Goal: Transaction & Acquisition: Download file/media

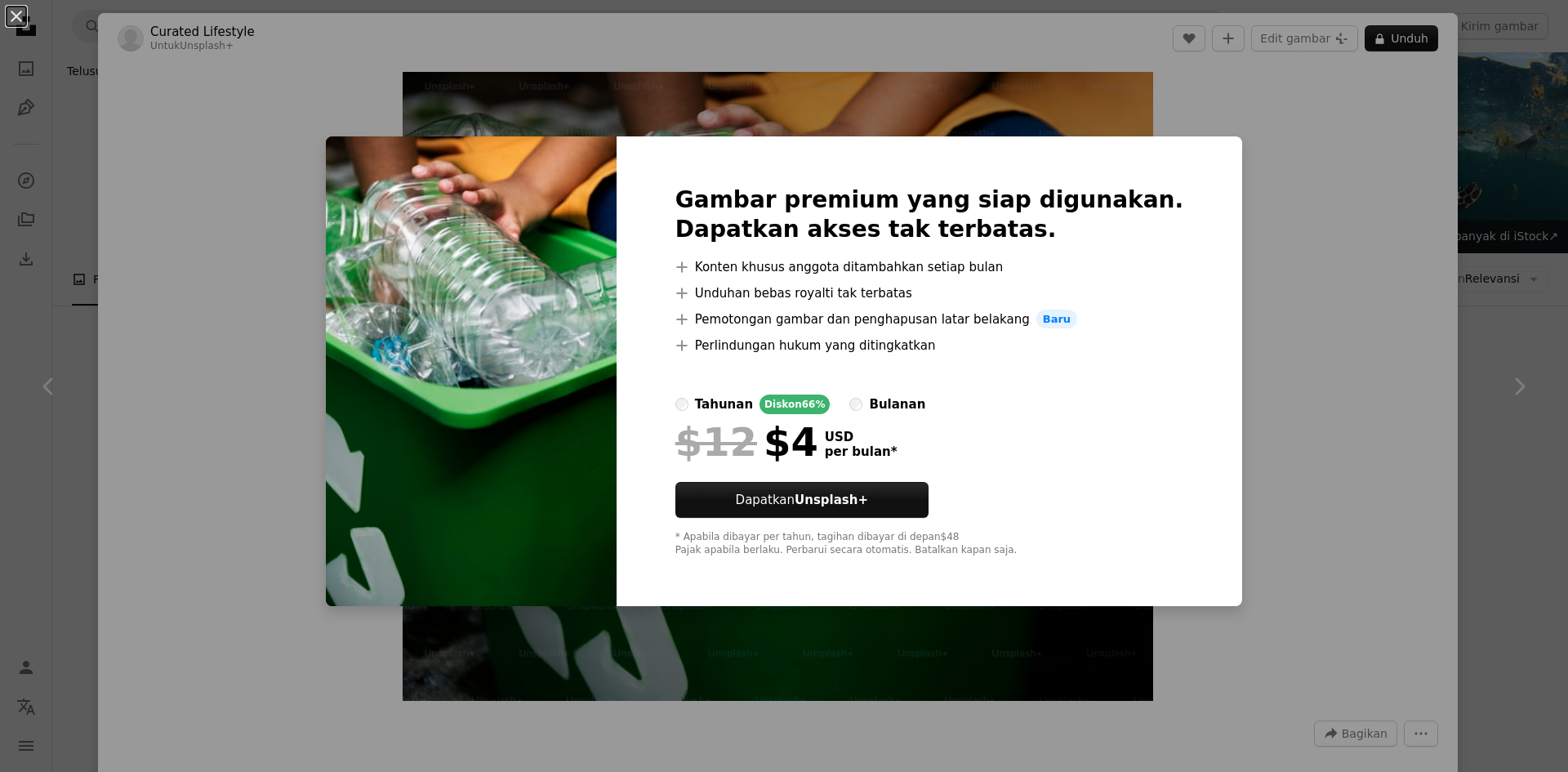
scroll to position [490, 0]
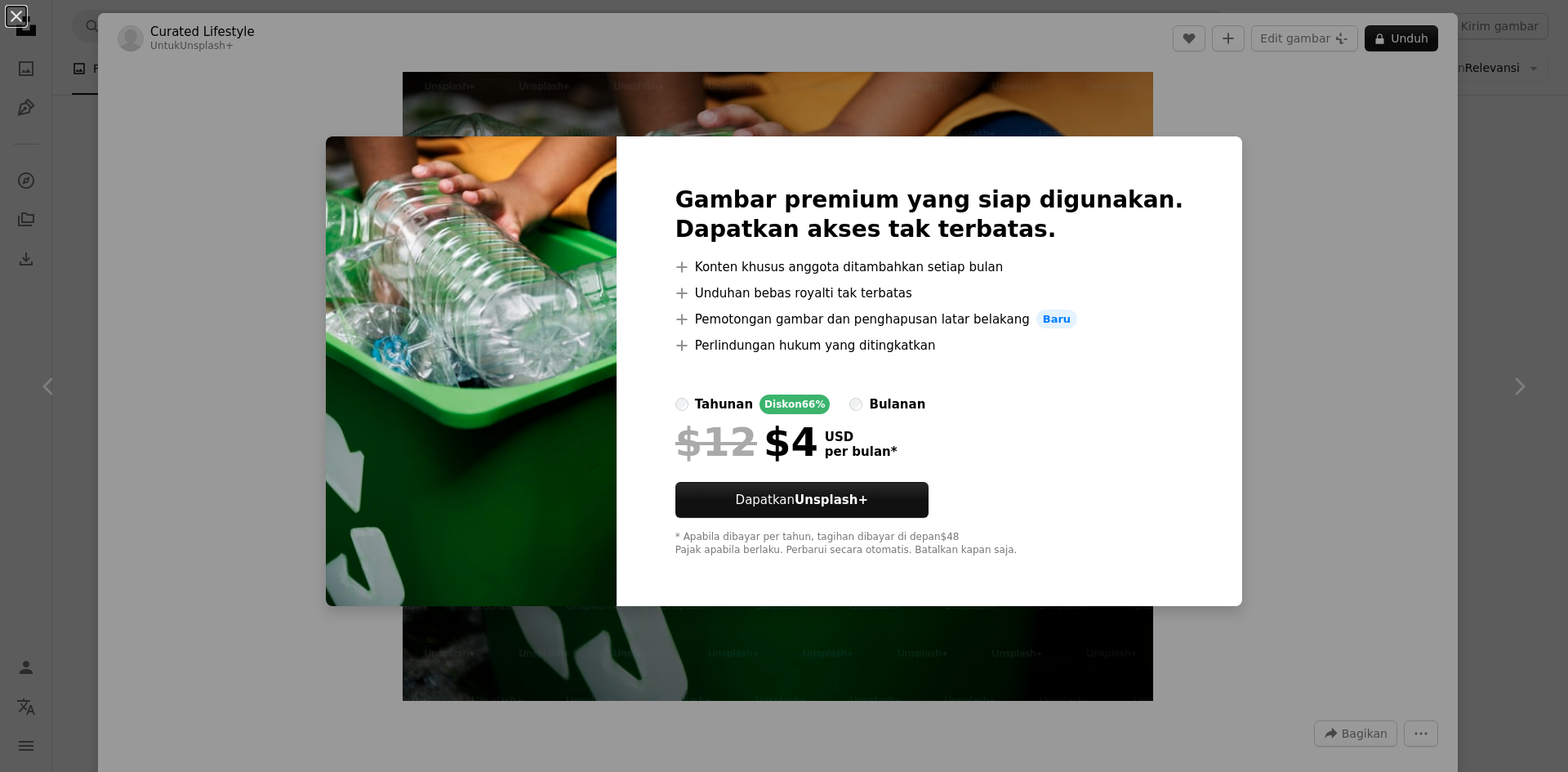
click at [1331, 290] on div "An X shape Gambar premium yang siap digunakan. Dapatkan akses tak terbatas. A p…" at bounding box center [784, 386] width 1568 height 772
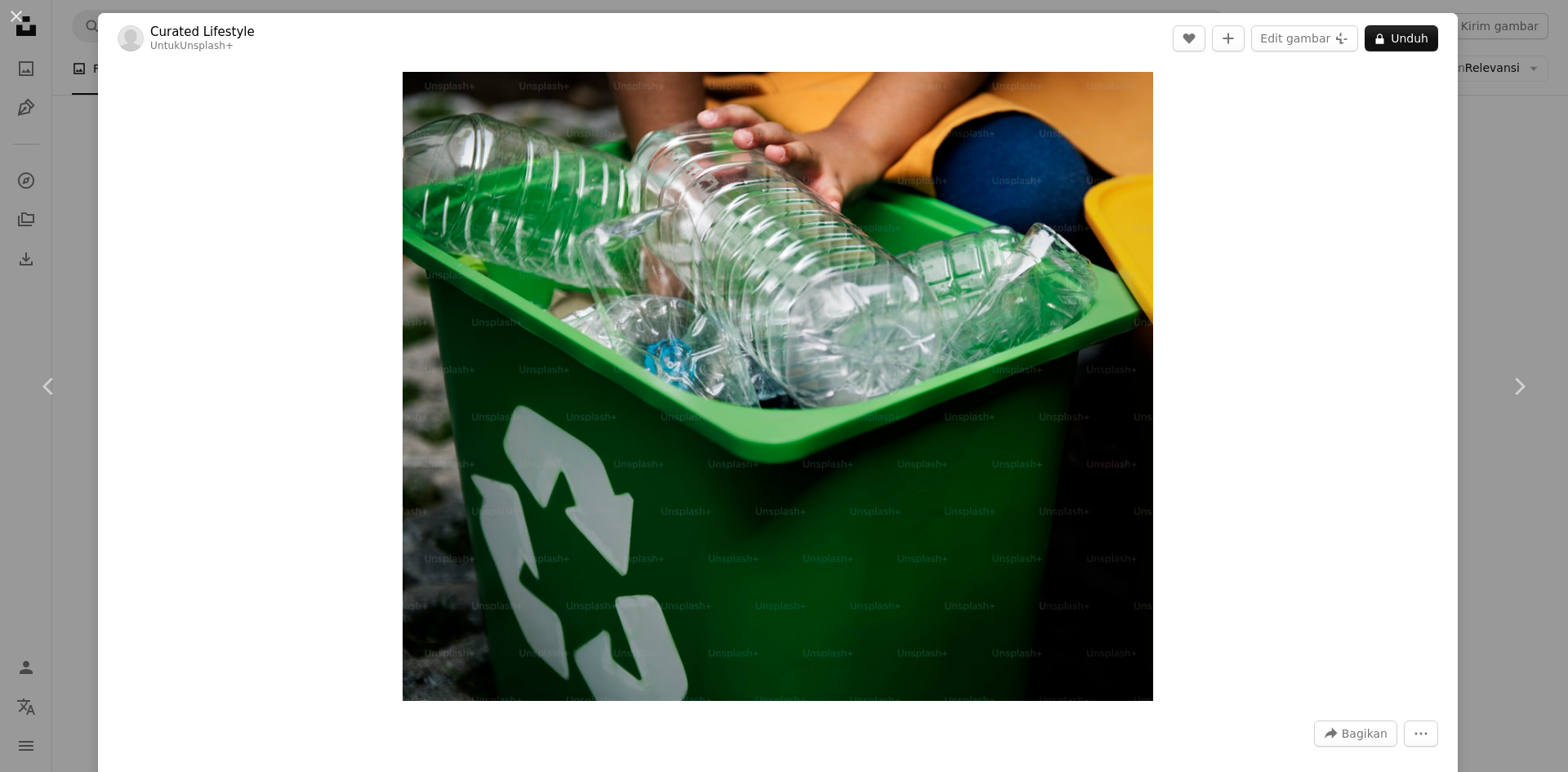
click at [1331, 290] on div "Zoom in" at bounding box center [777, 386] width 1359 height 645
click at [94, 114] on div "An X shape Chevron left Chevron right Curated Lifestyle Untuk Unsplash+ A heart…" at bounding box center [784, 386] width 1568 height 772
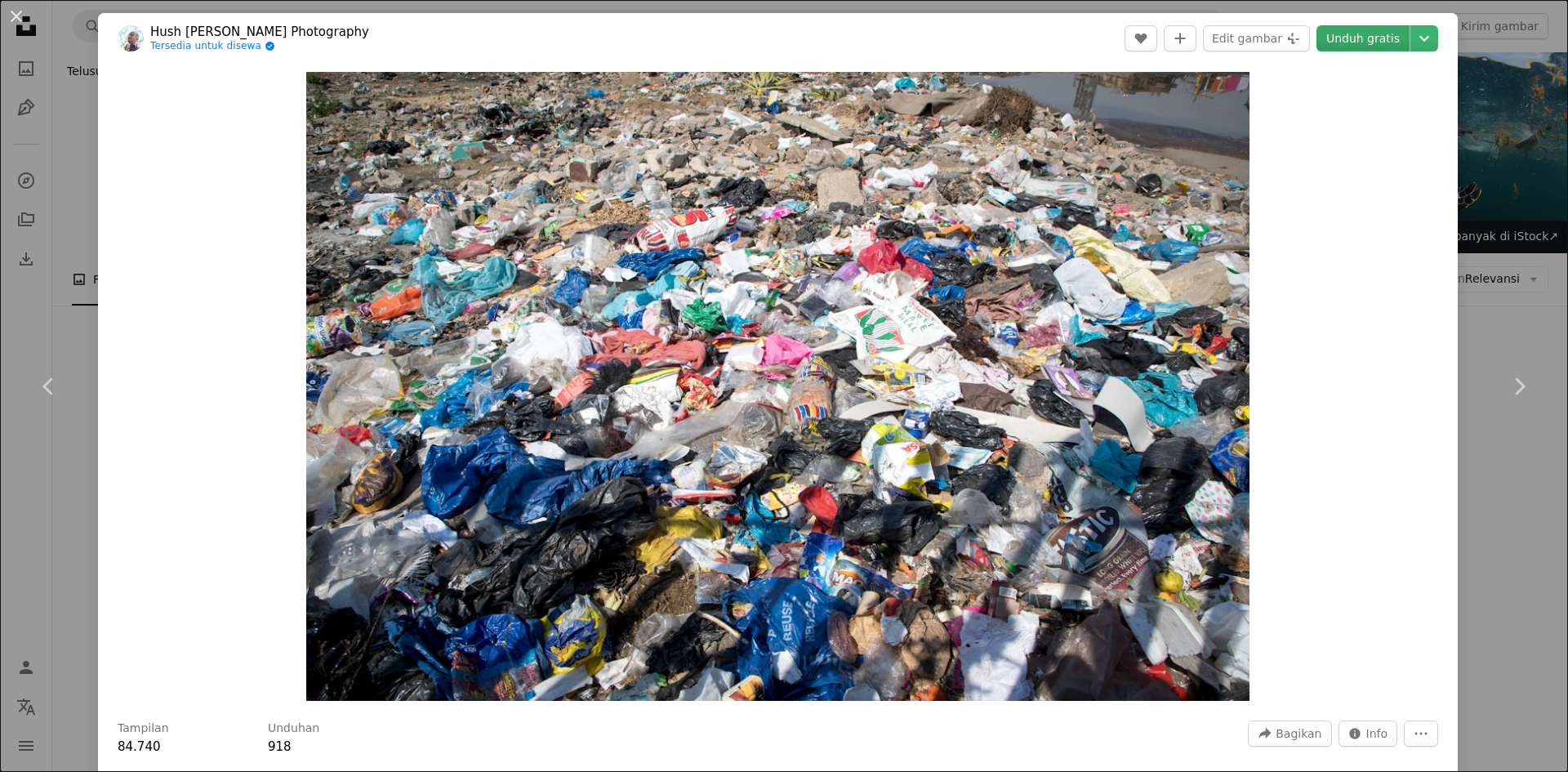
click at [1338, 44] on link "Unduh gratis" at bounding box center [1363, 38] width 93 height 26
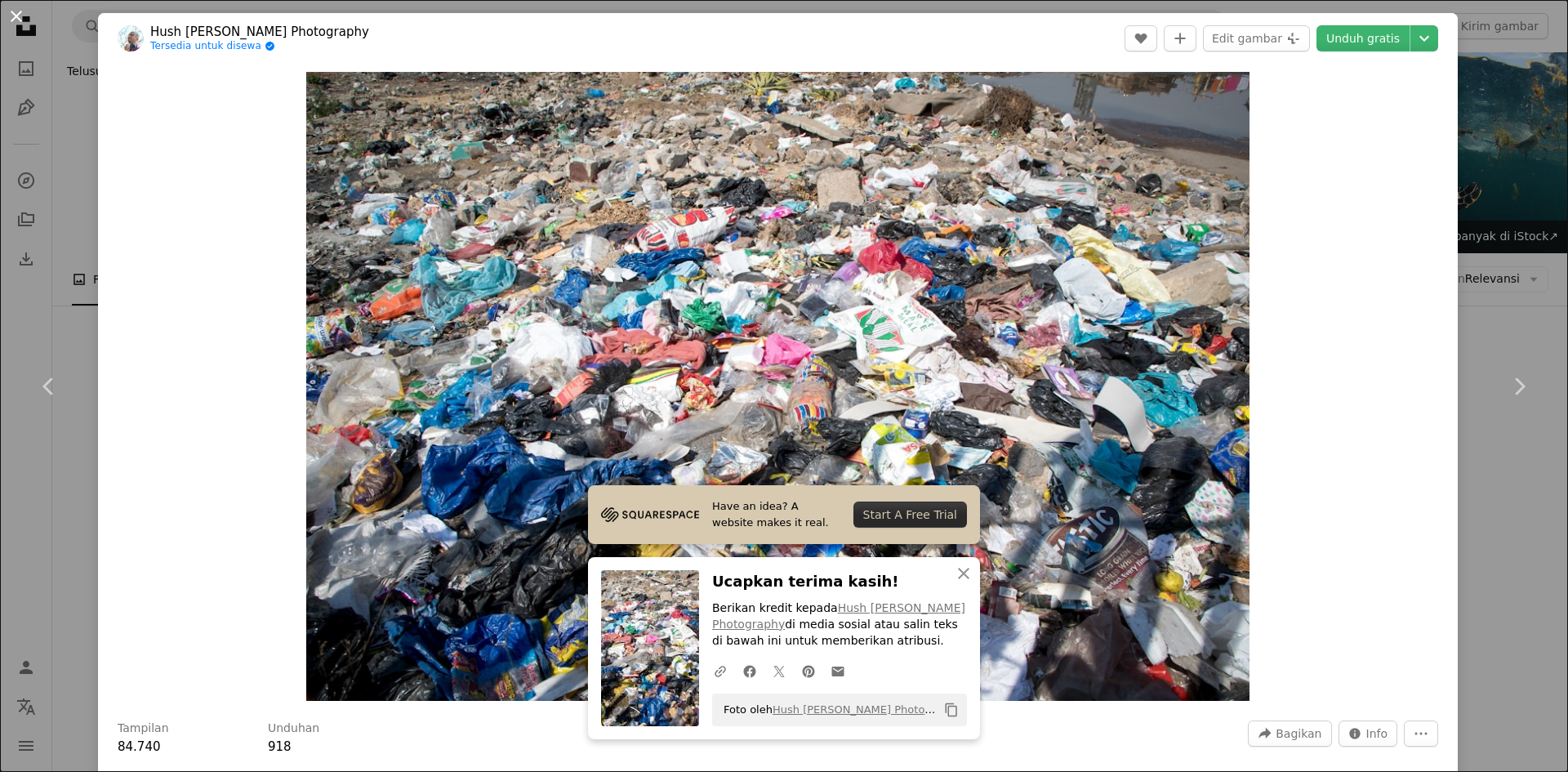
click at [20, 19] on button "An X shape" at bounding box center [16, 16] width 19 height 19
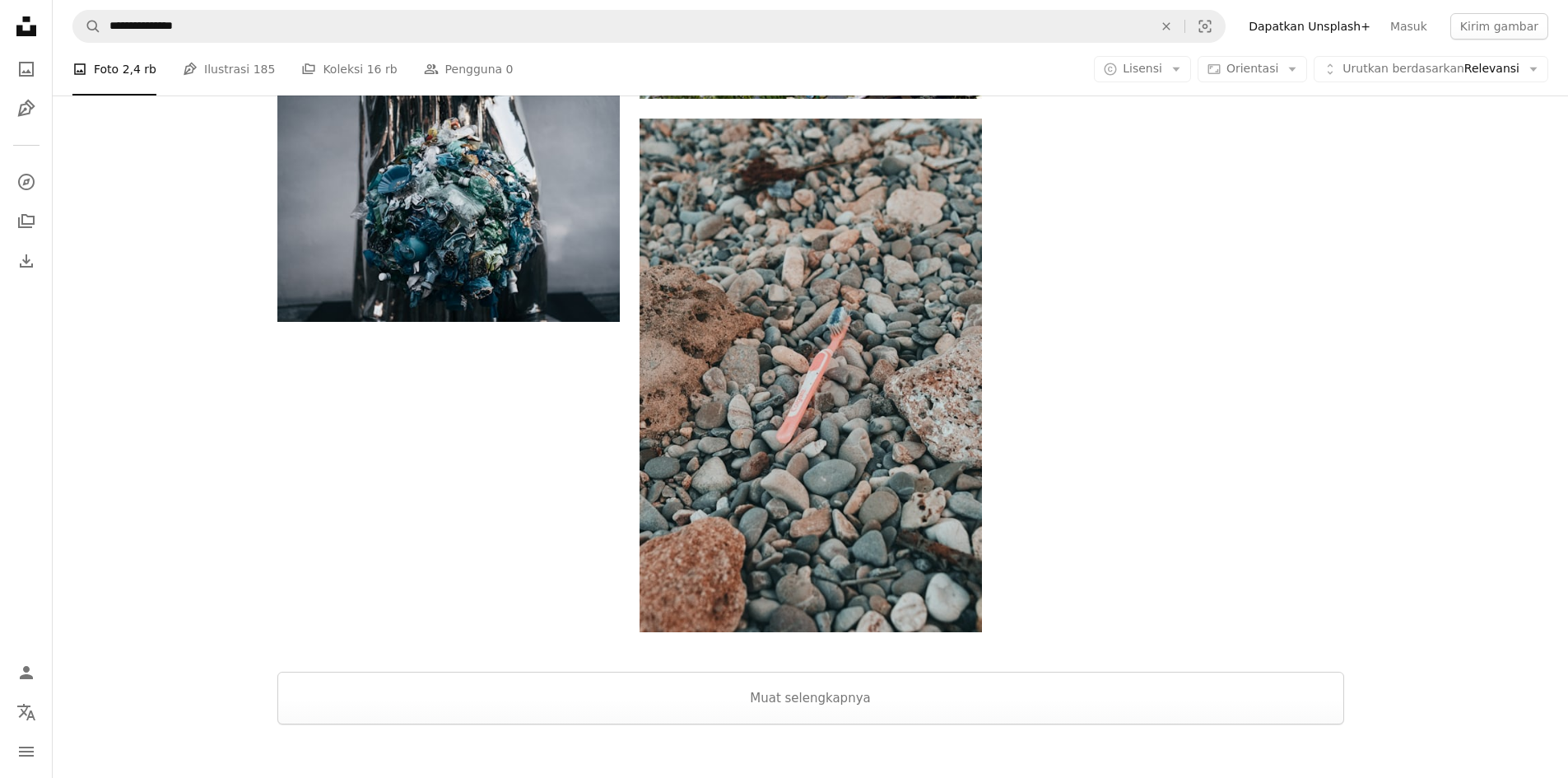
scroll to position [2169, 0]
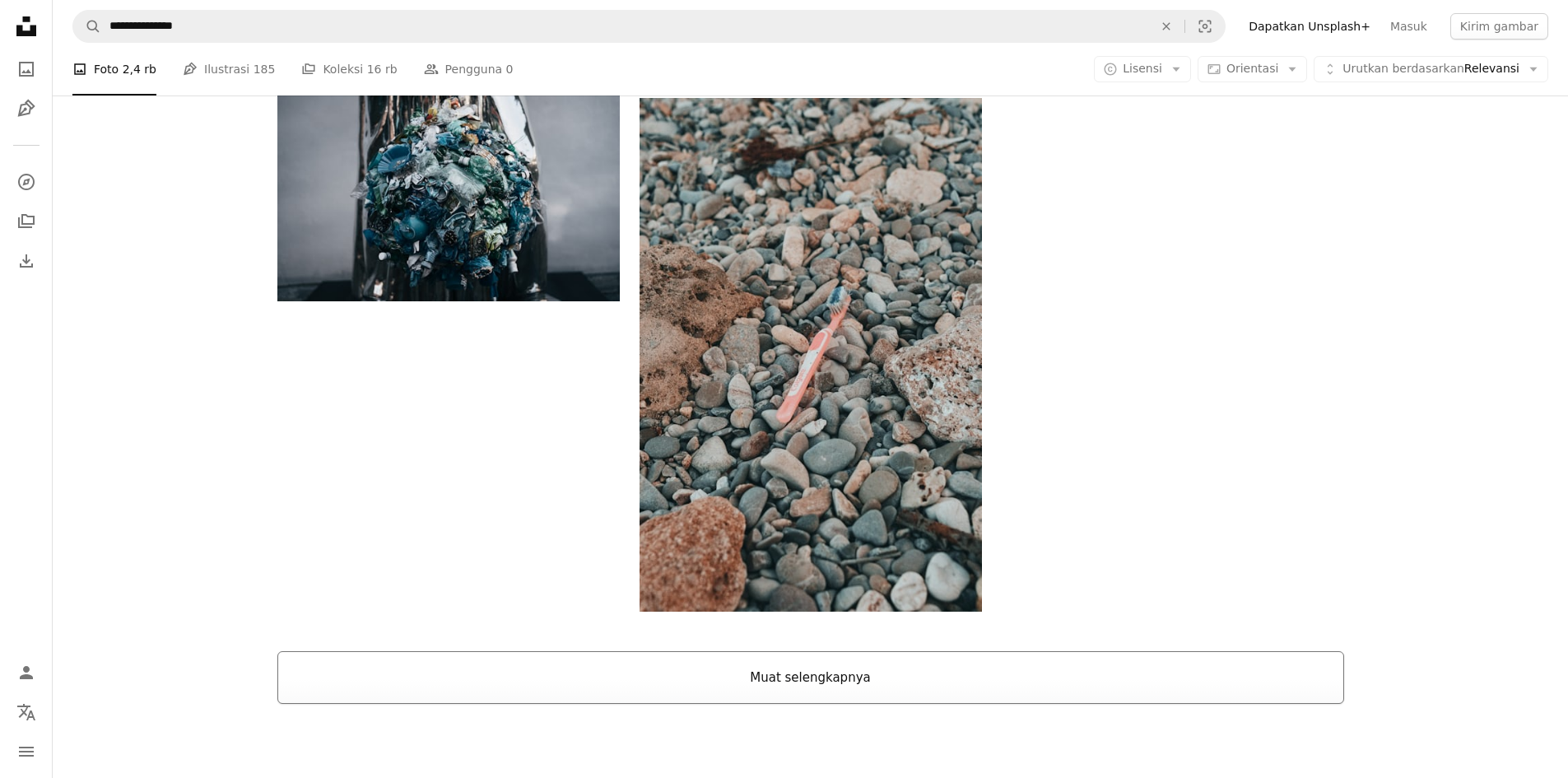
click at [937, 651] on button "Muat selengkapnya" at bounding box center [810, 678] width 1066 height 53
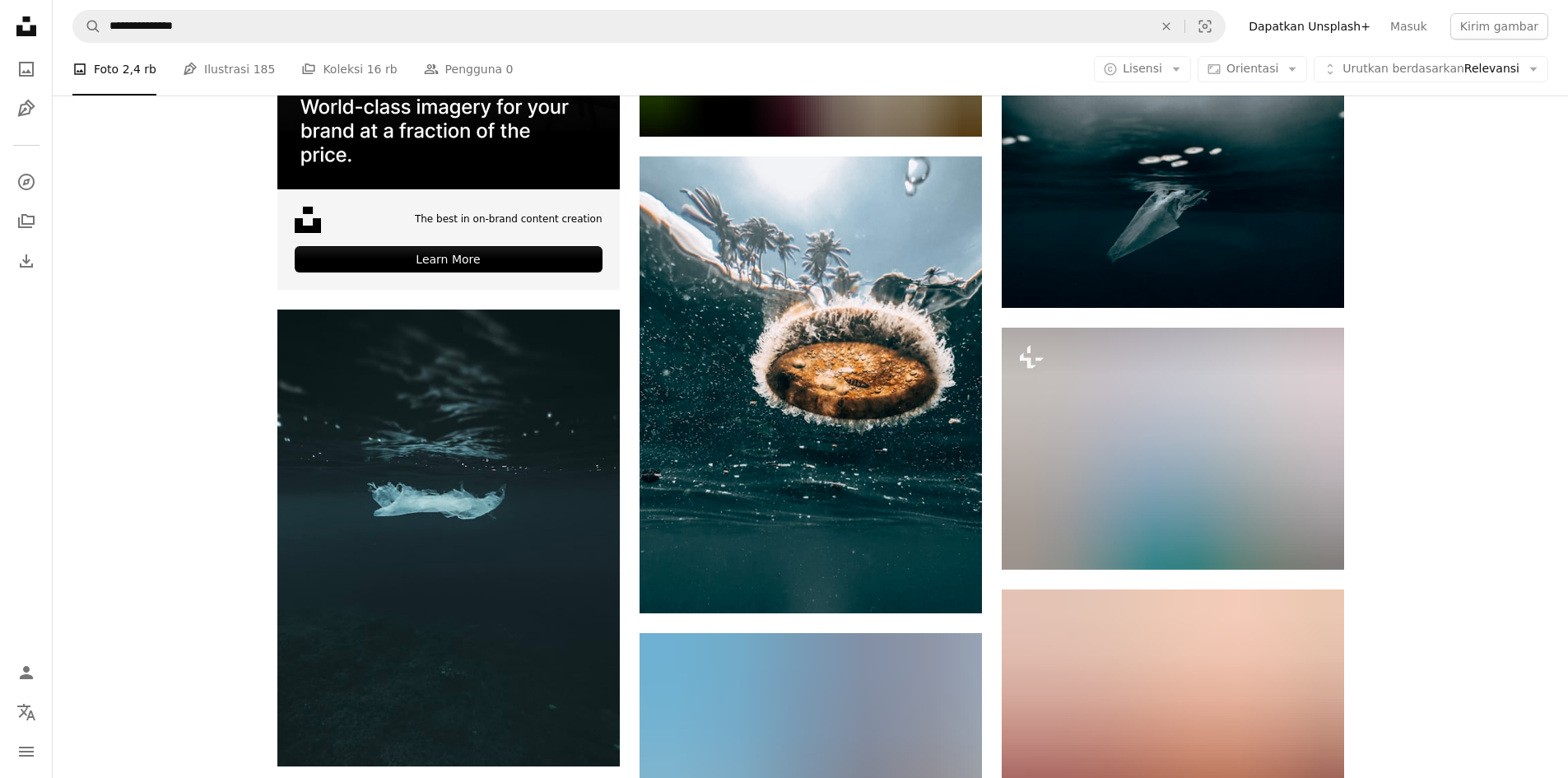
scroll to position [3157, 0]
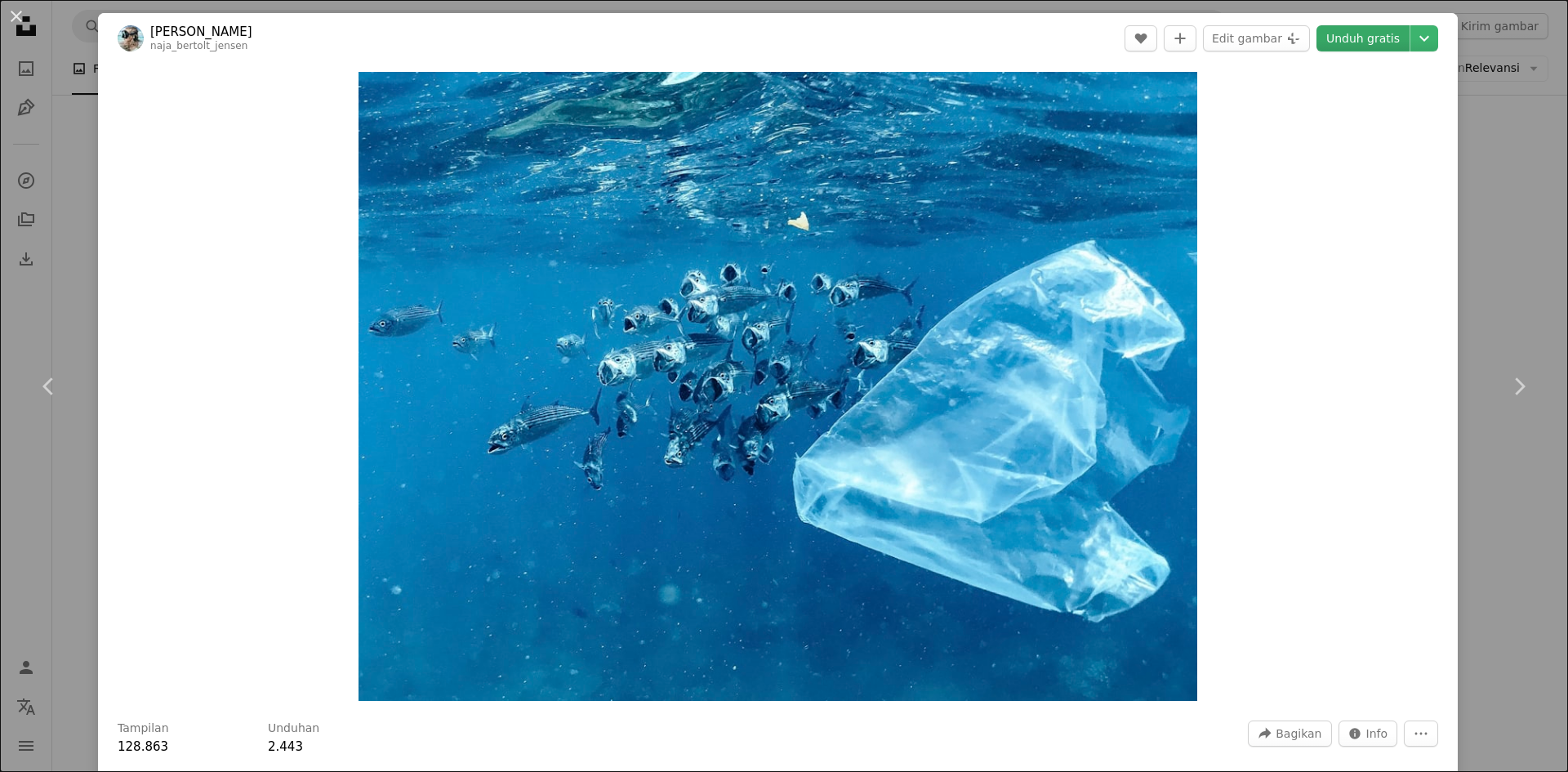
click at [1355, 33] on link "Unduh gratis" at bounding box center [1363, 38] width 93 height 26
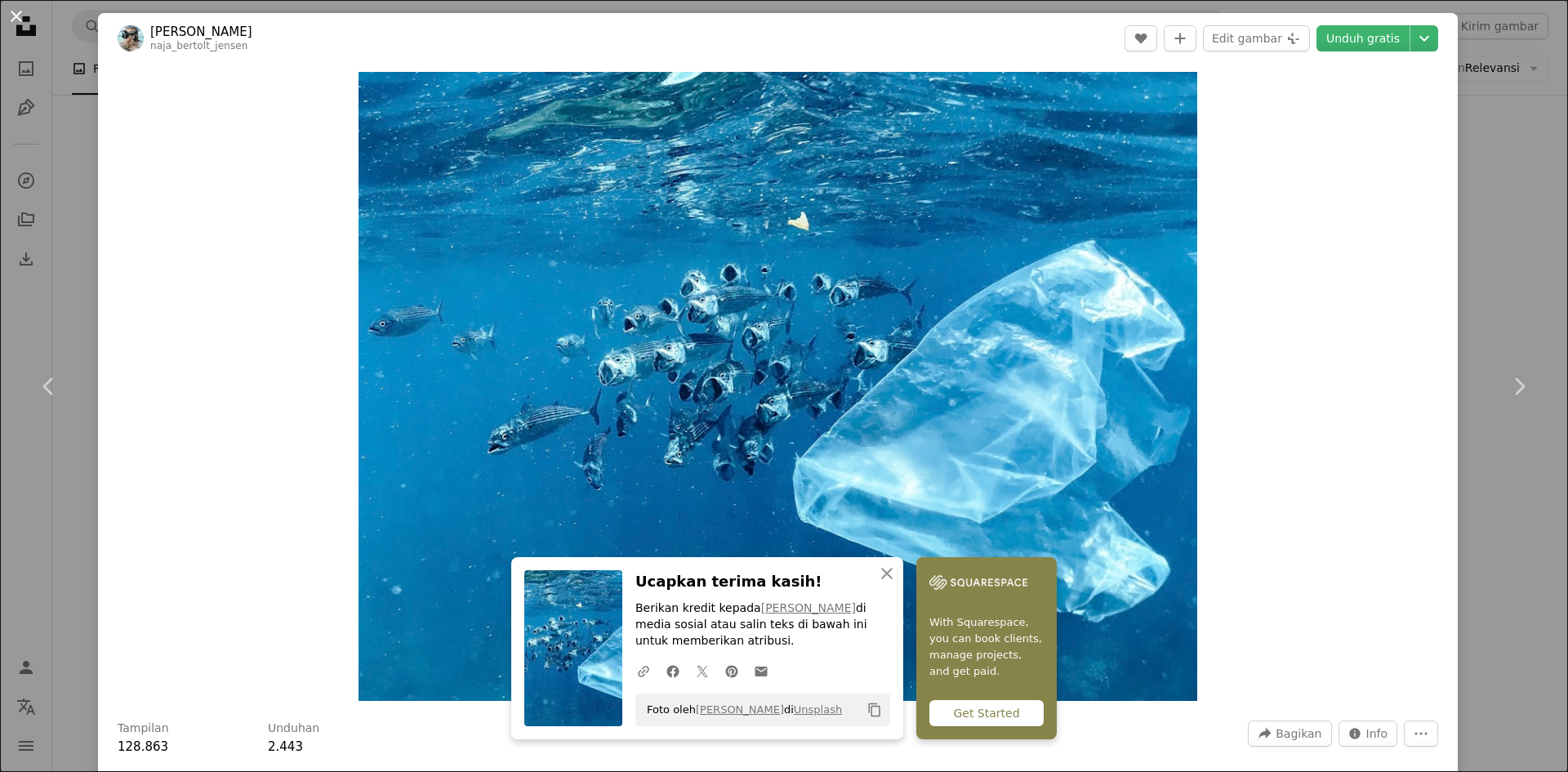
click at [16, 24] on button "An X shape" at bounding box center [16, 16] width 19 height 19
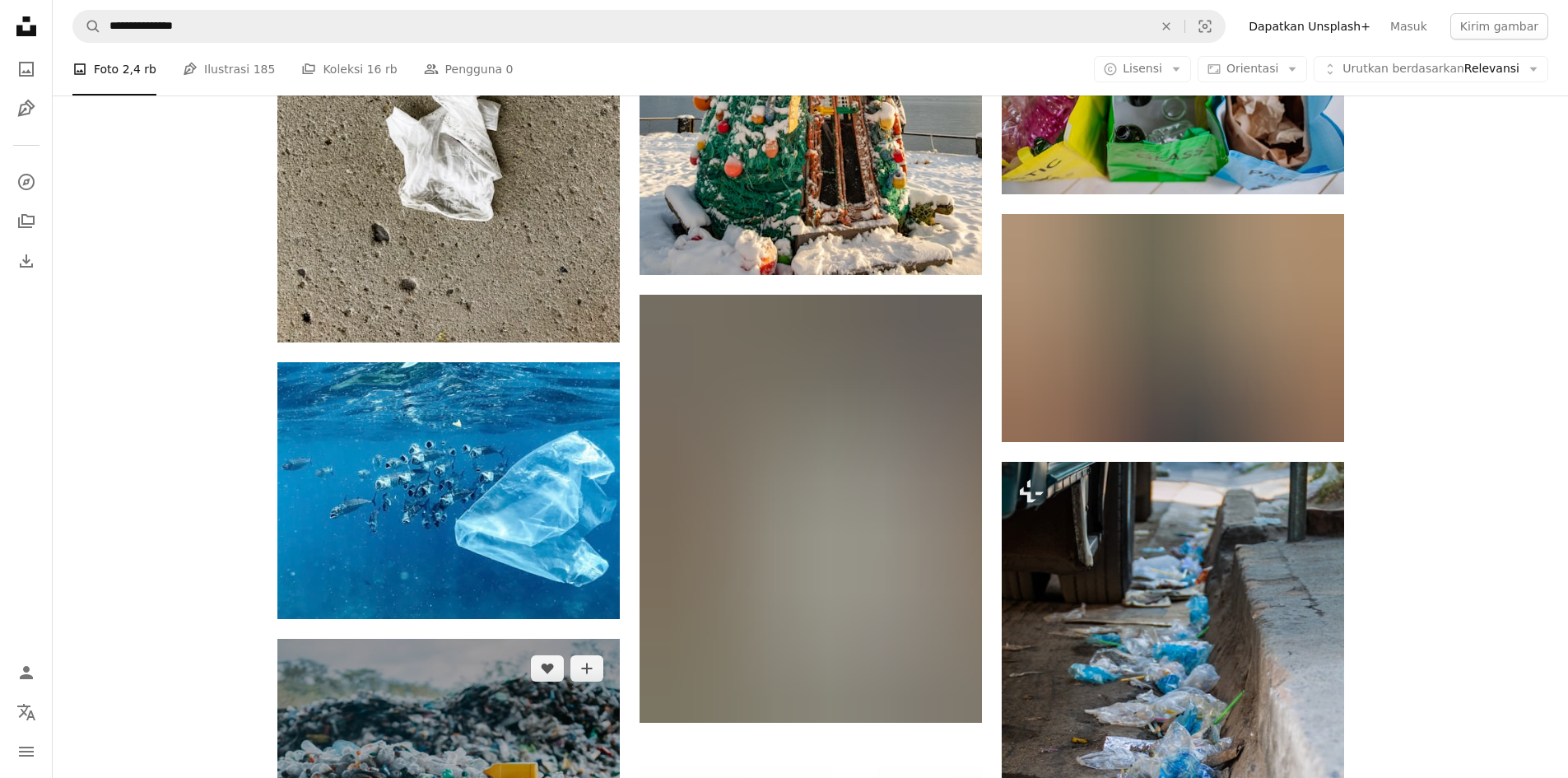
scroll to position [3651, 0]
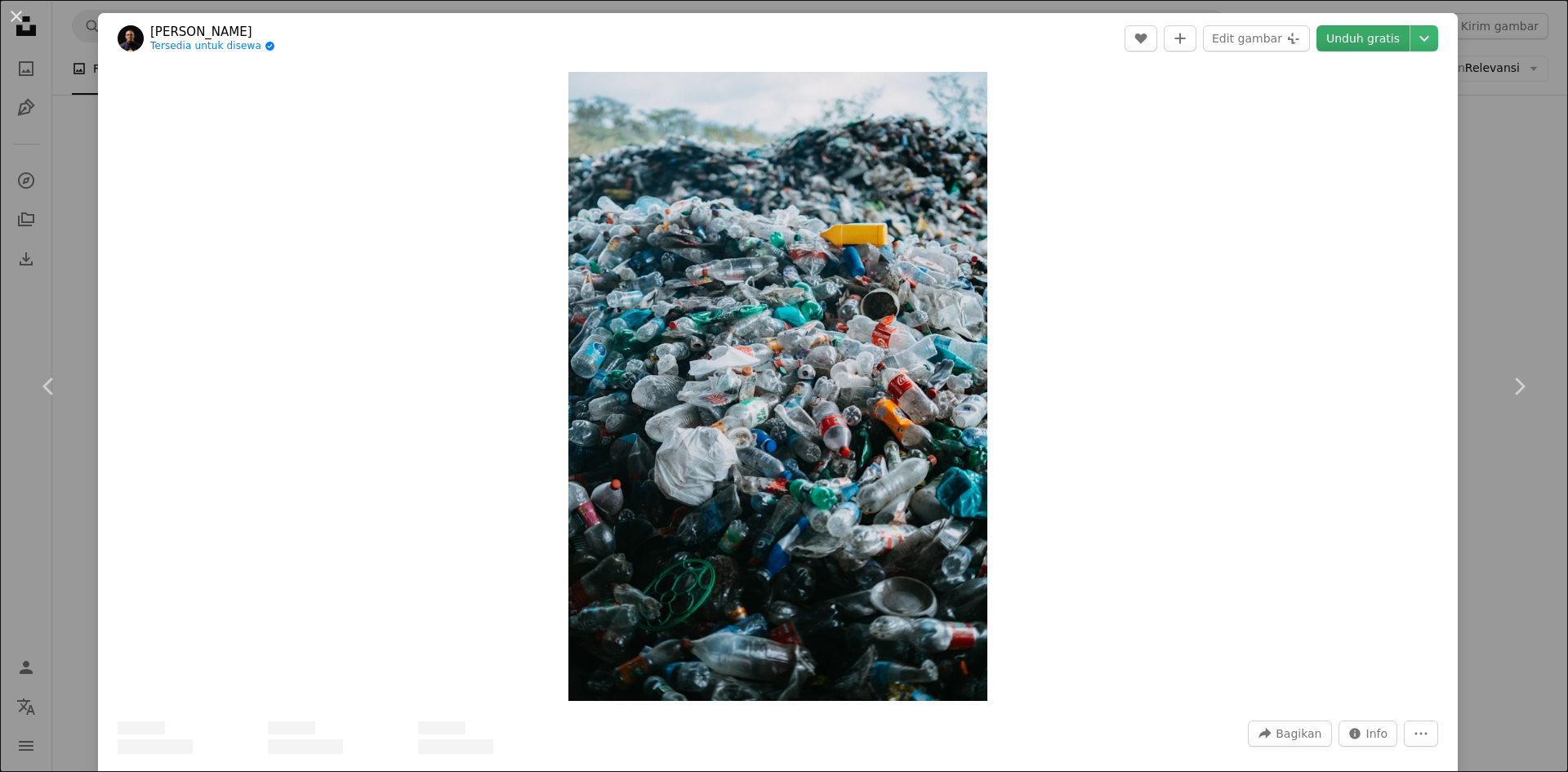
click at [1364, 39] on link "Unduh gratis" at bounding box center [1363, 38] width 93 height 26
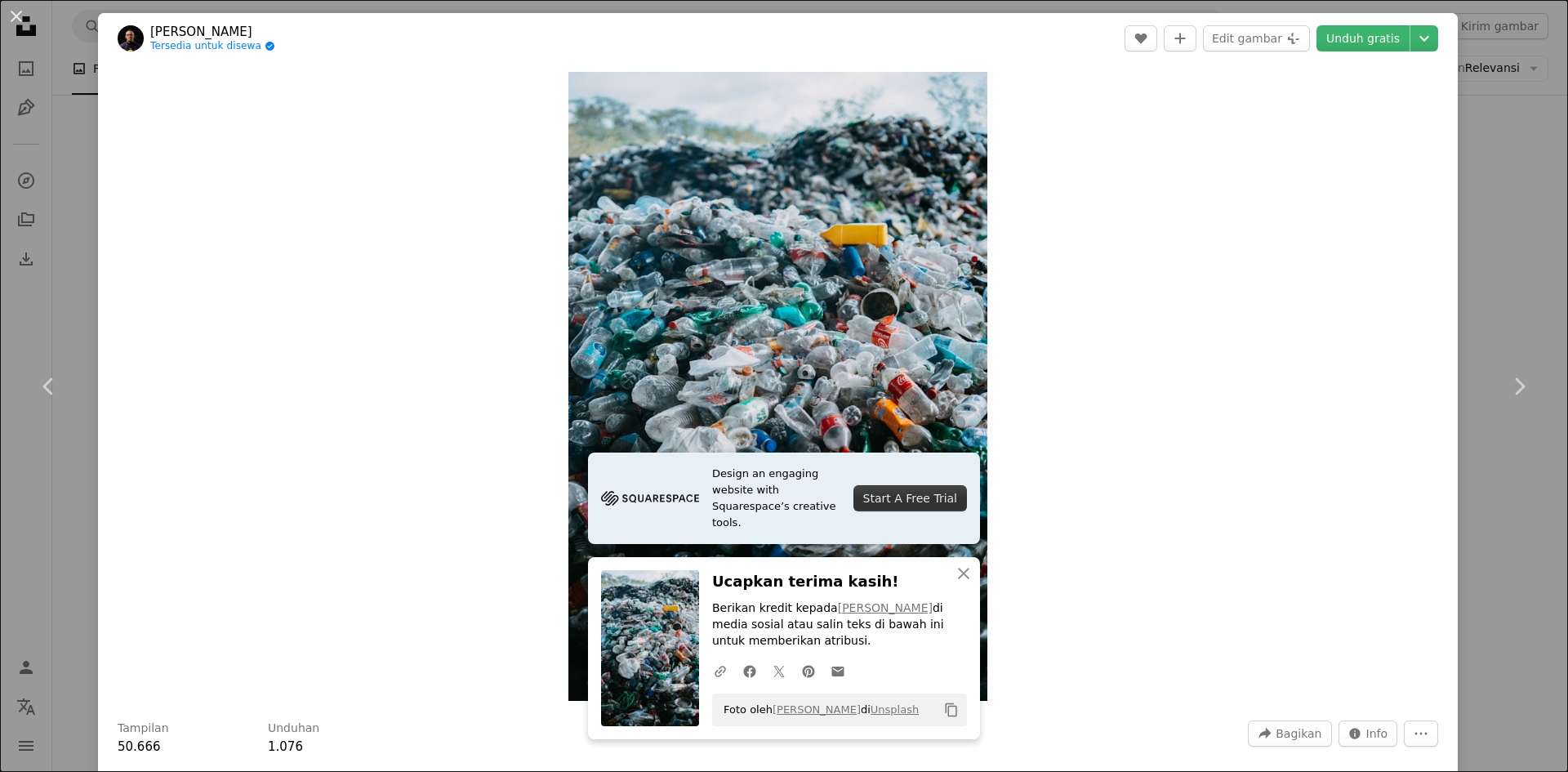
click at [23, 11] on button "An X shape" at bounding box center [16, 16] width 19 height 19
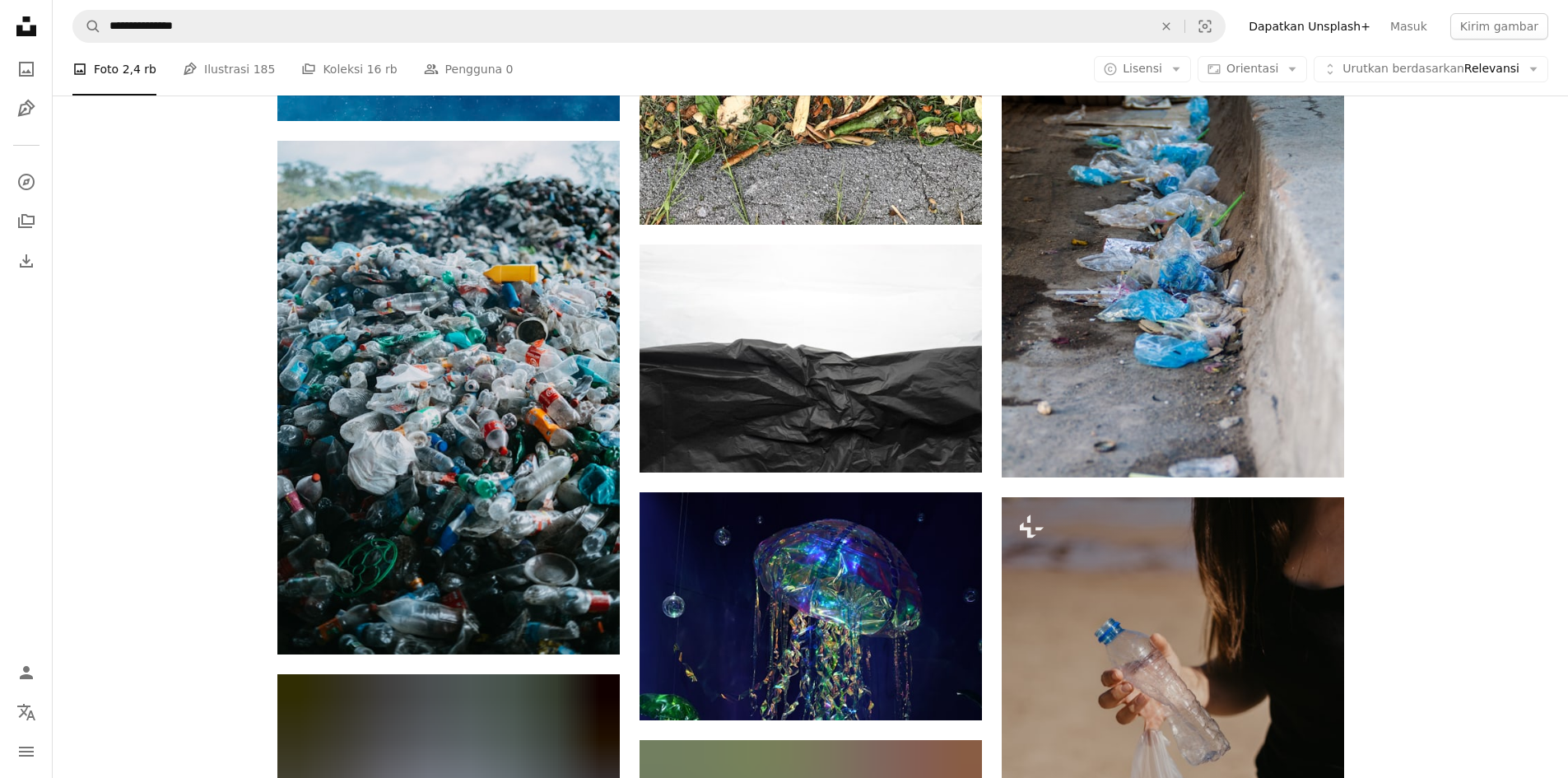
scroll to position [4144, 0]
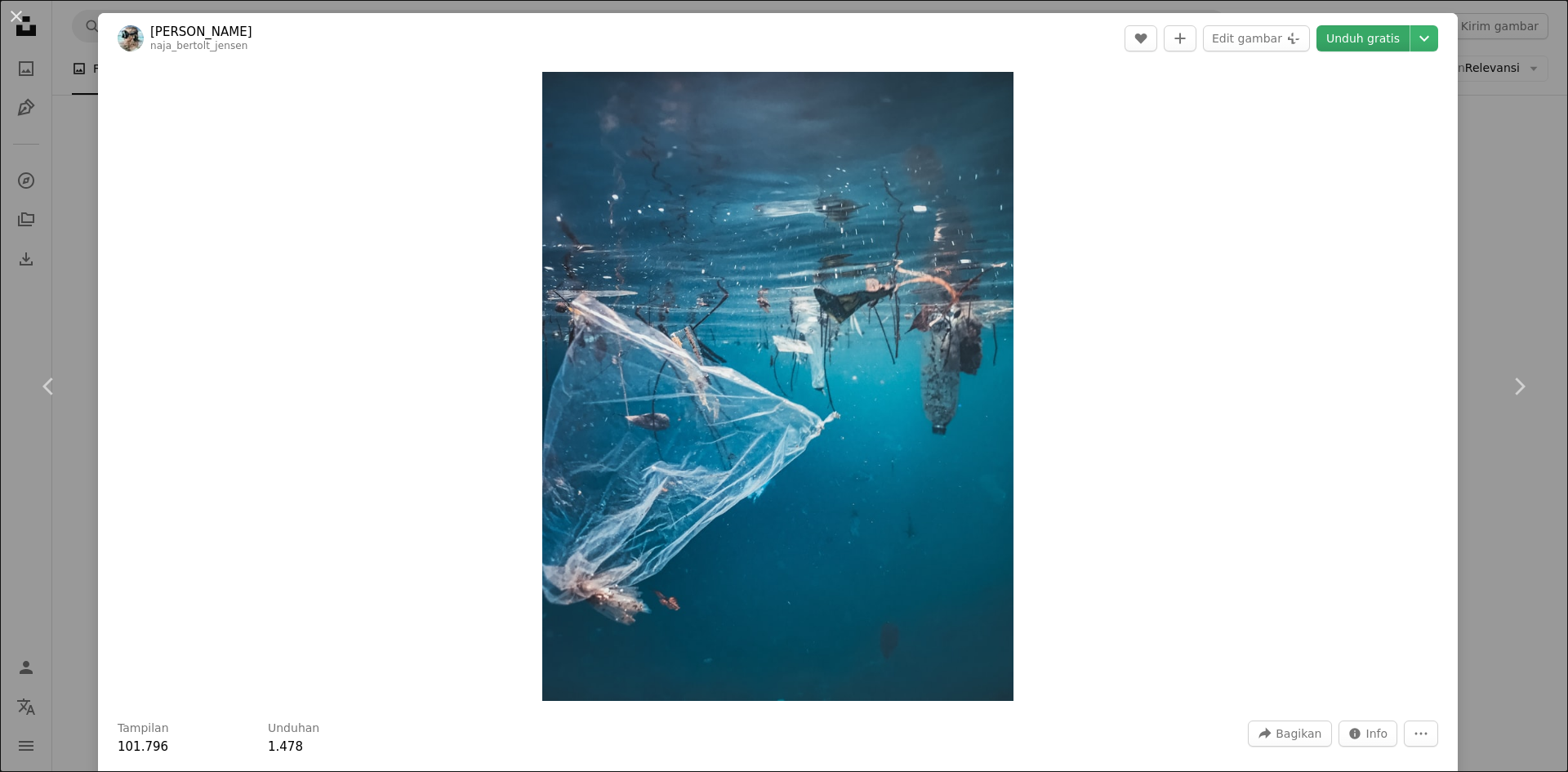
click at [1338, 39] on link "Unduh gratis" at bounding box center [1363, 38] width 93 height 26
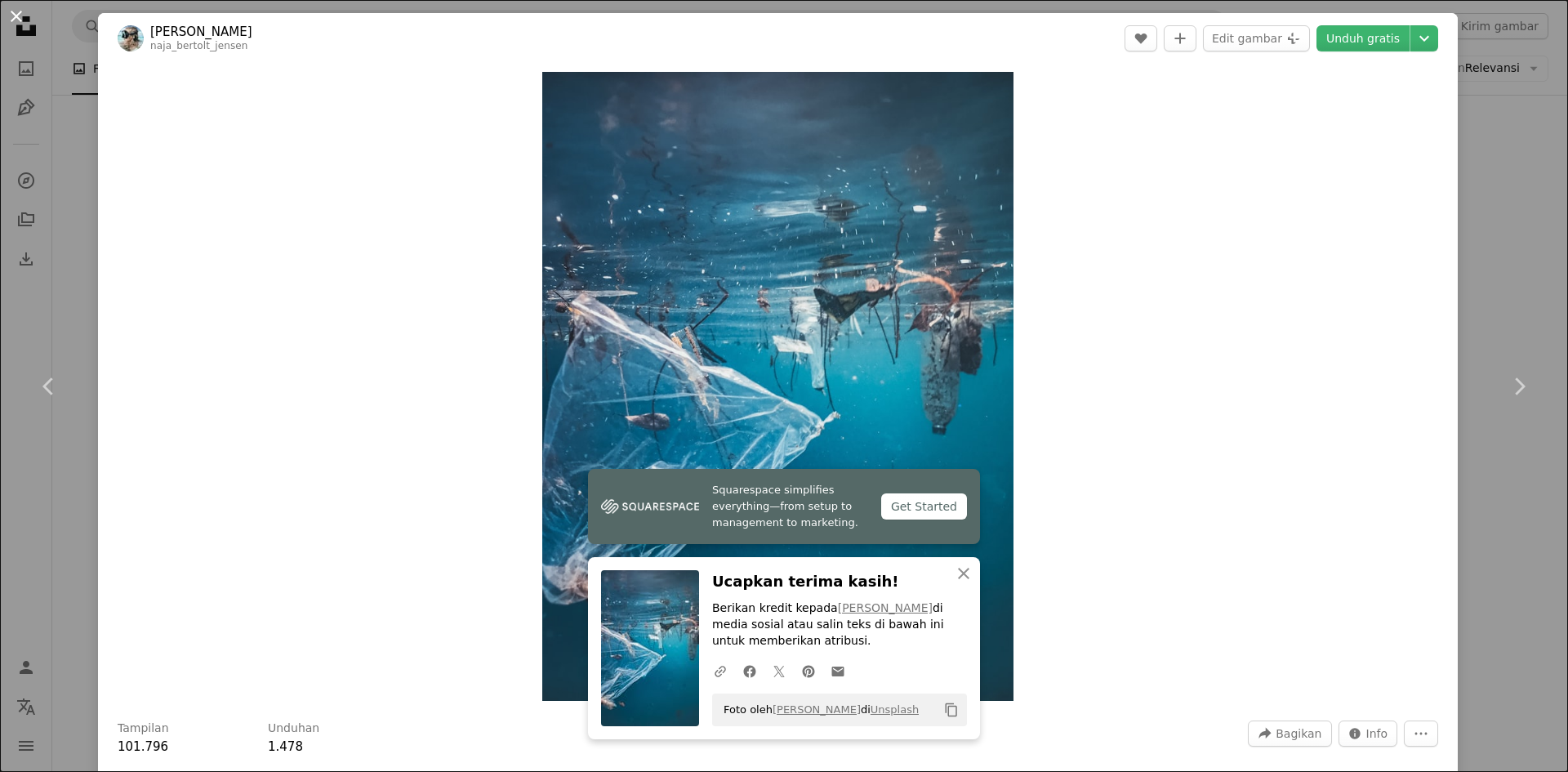
click at [22, 17] on button "An X shape" at bounding box center [16, 16] width 19 height 19
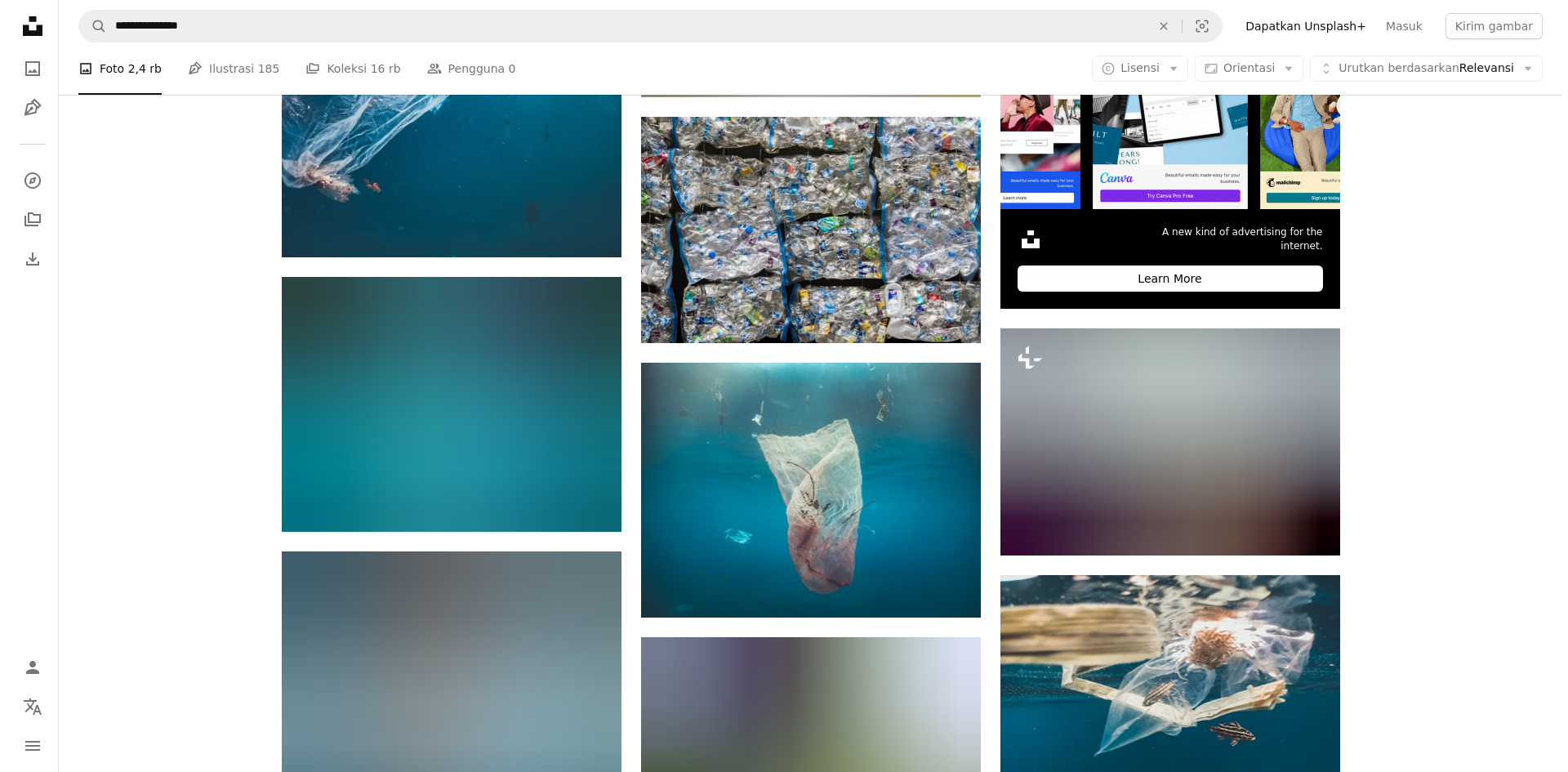
scroll to position [5092, 0]
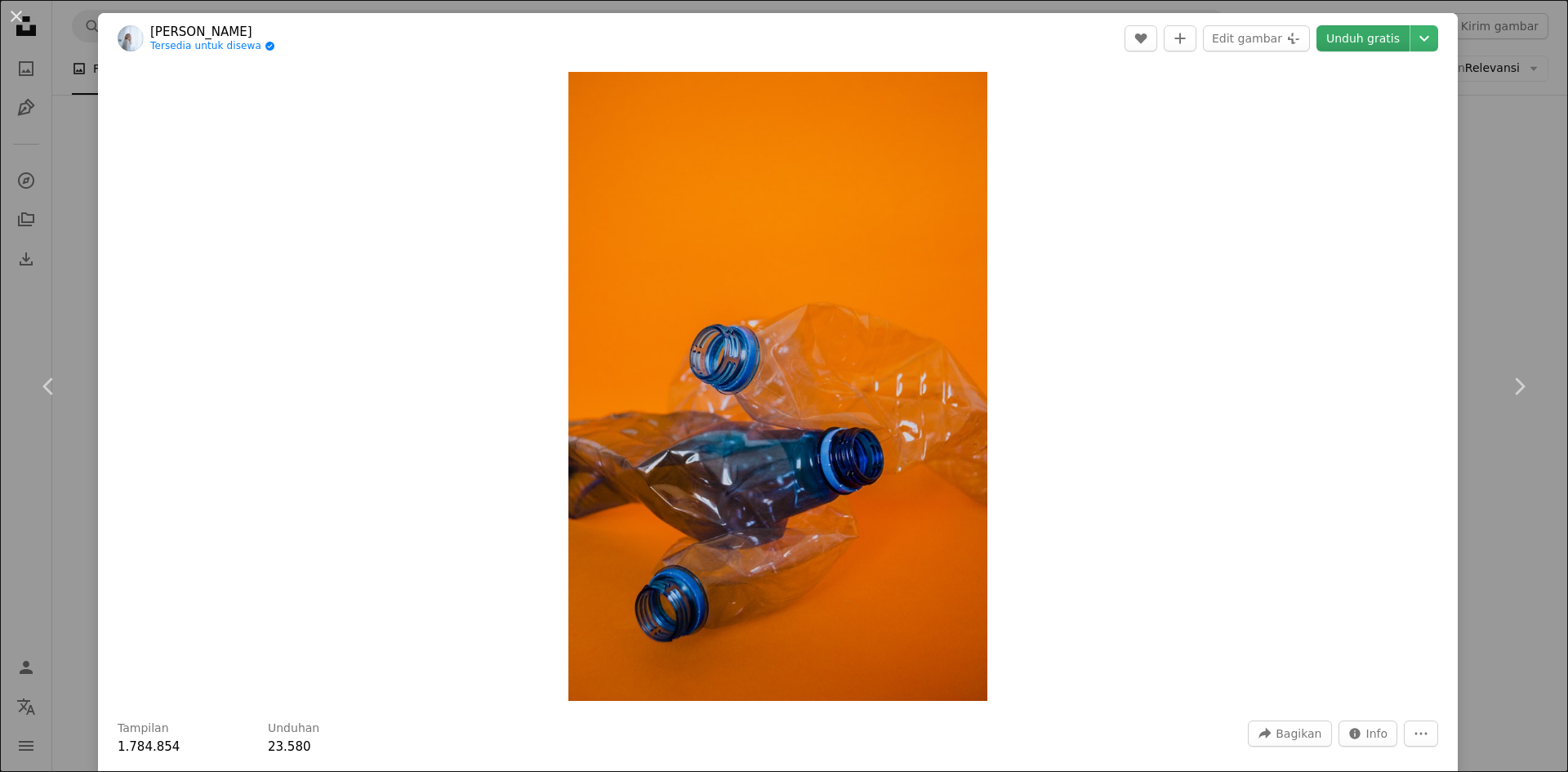
click at [1357, 42] on link "Unduh gratis" at bounding box center [1363, 38] width 93 height 26
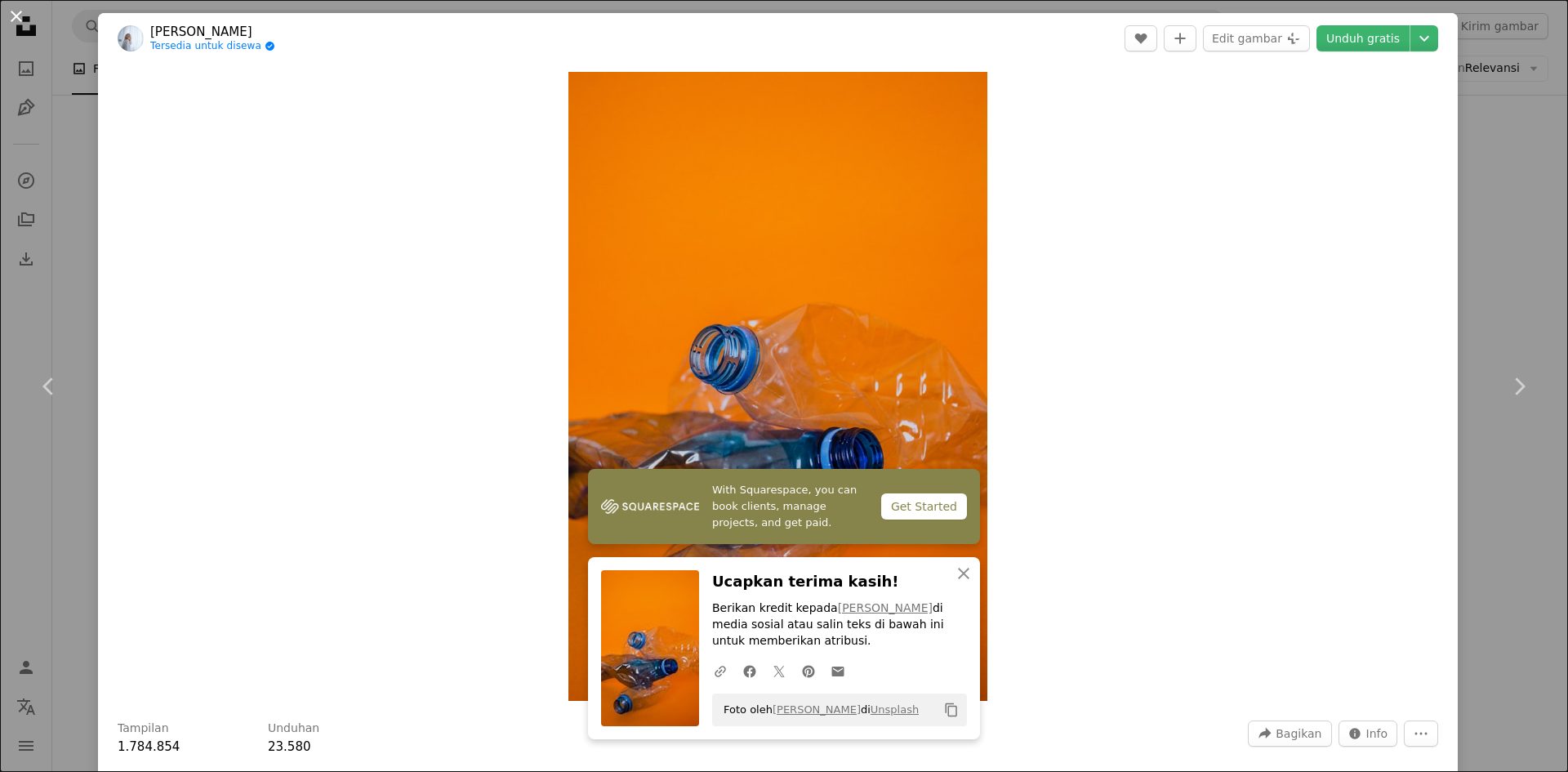
click at [17, 6] on button "An X shape" at bounding box center [16, 16] width 19 height 19
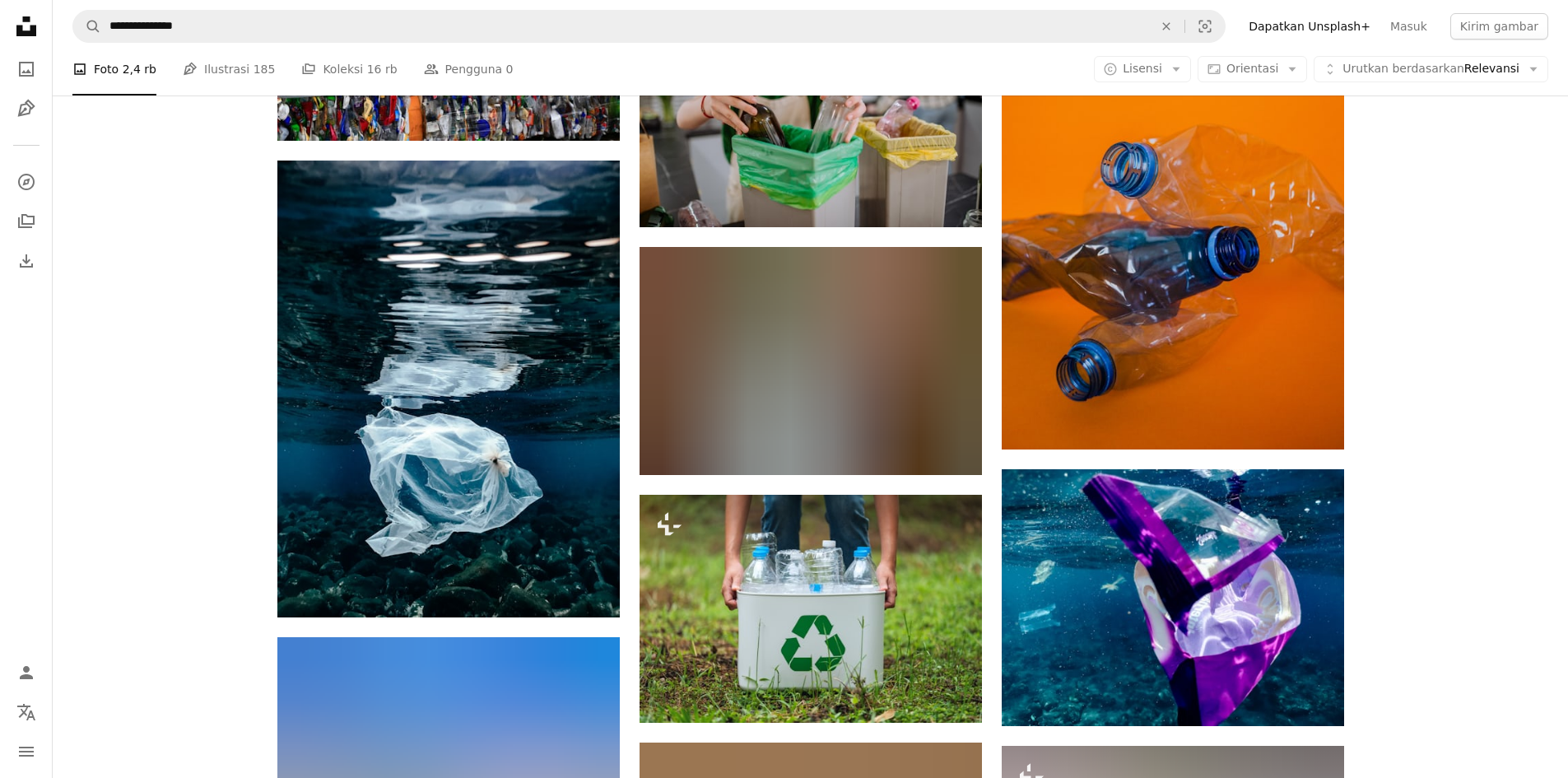
scroll to position [6860, 0]
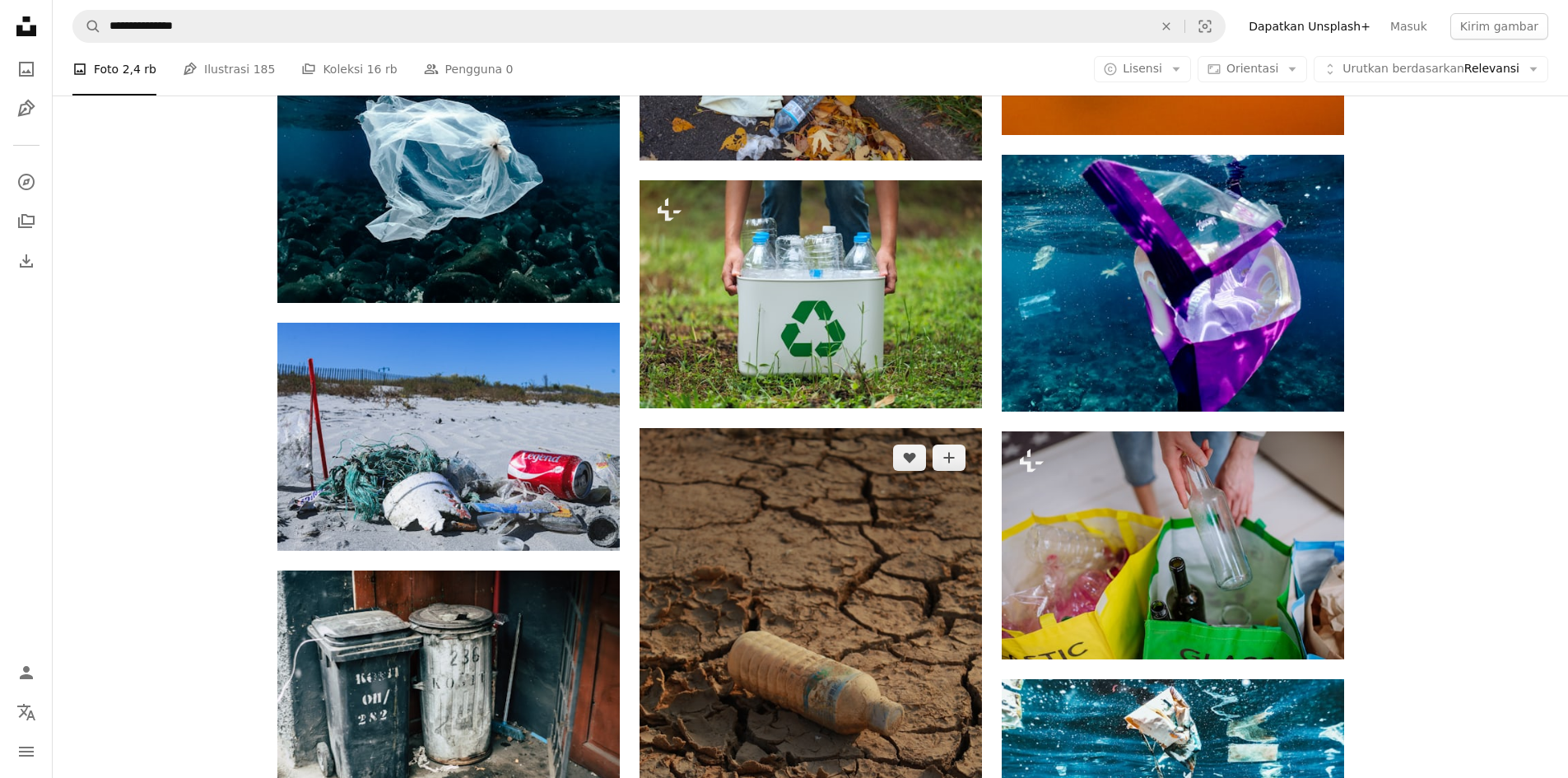
click at [797, 428] on img at bounding box center [810, 685] width 342 height 514
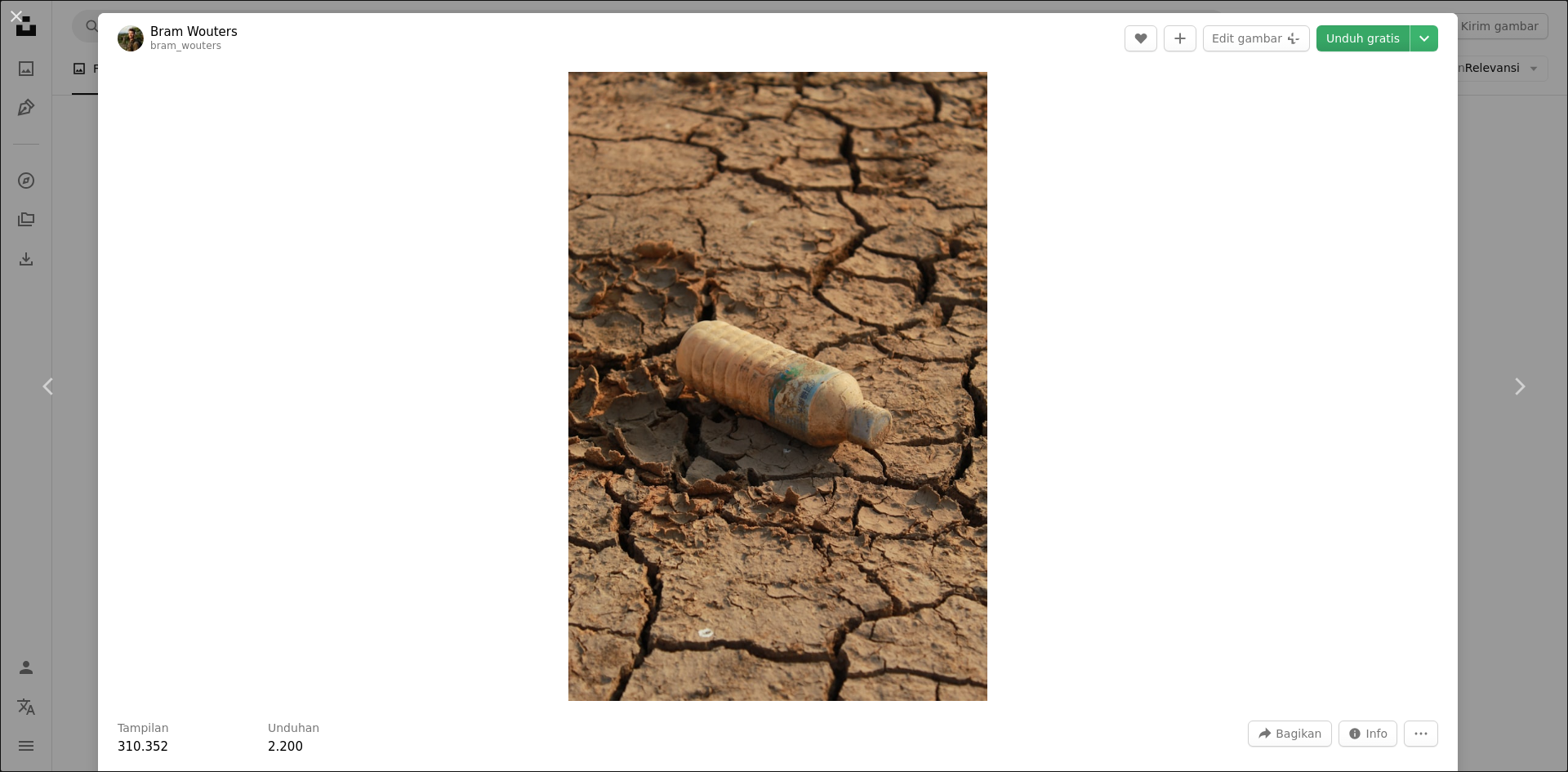
click at [1365, 43] on link "Unduh gratis" at bounding box center [1363, 38] width 93 height 26
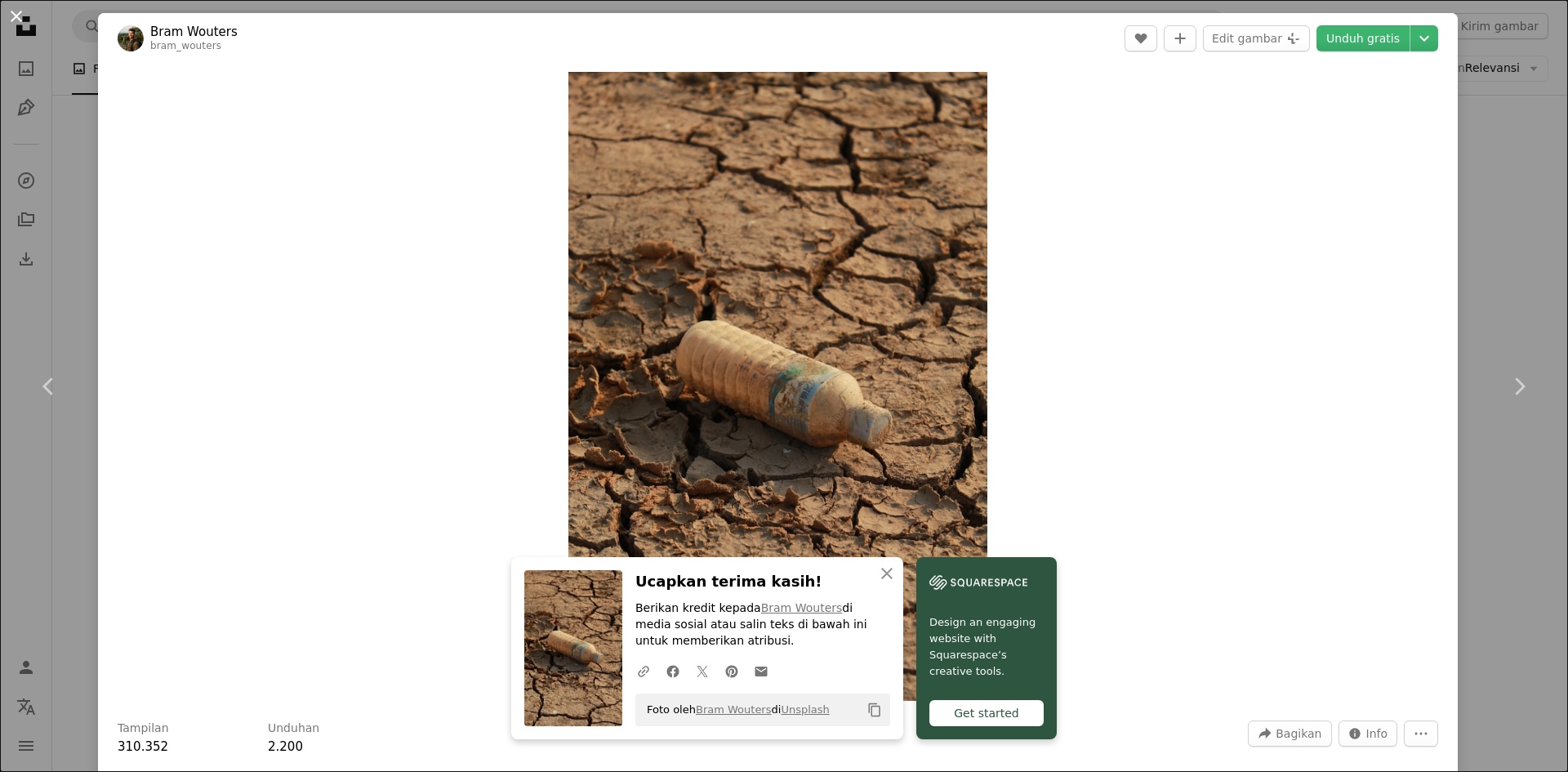
click at [13, 19] on button "An X shape" at bounding box center [16, 16] width 19 height 19
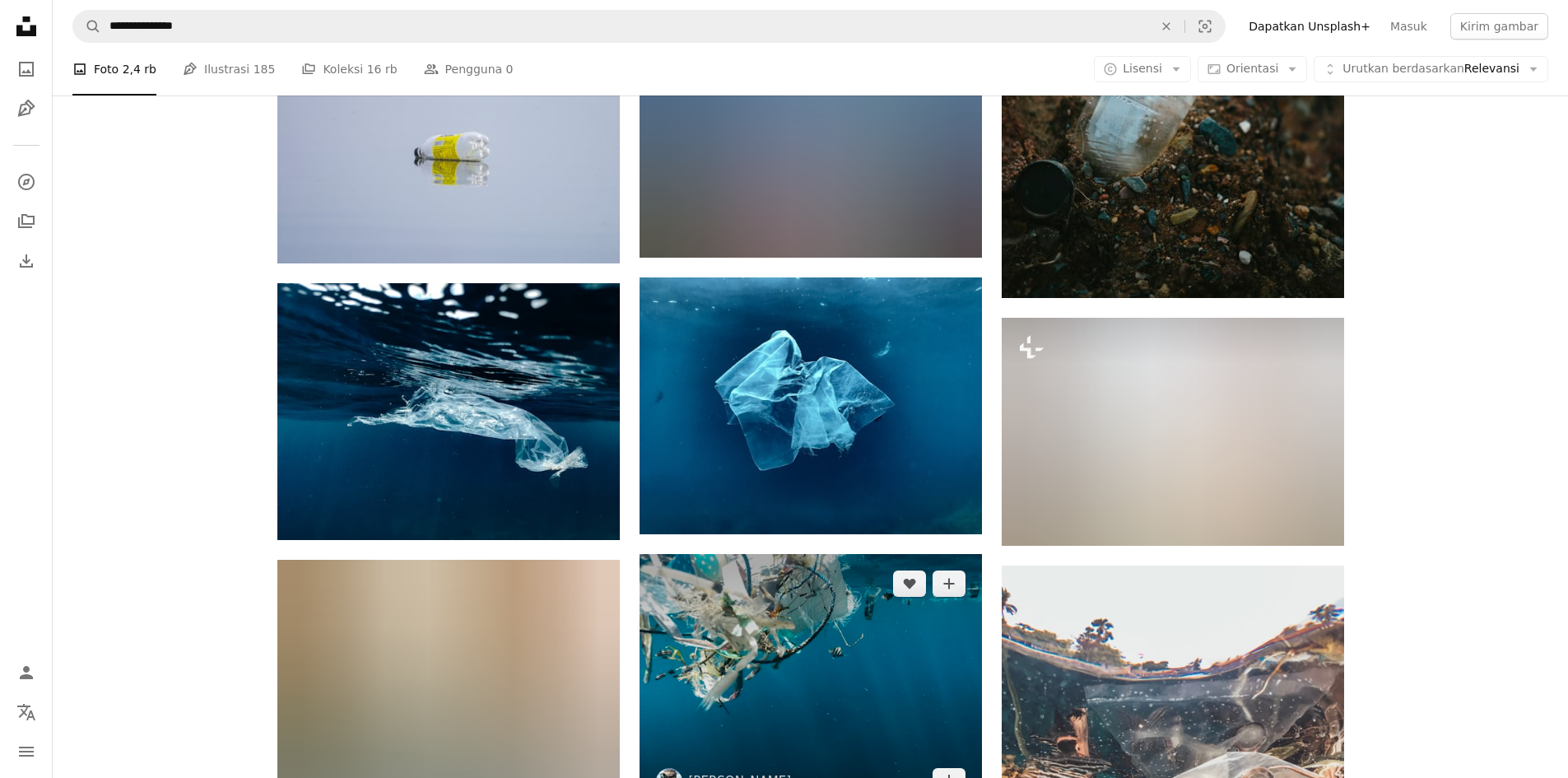
scroll to position [9577, 0]
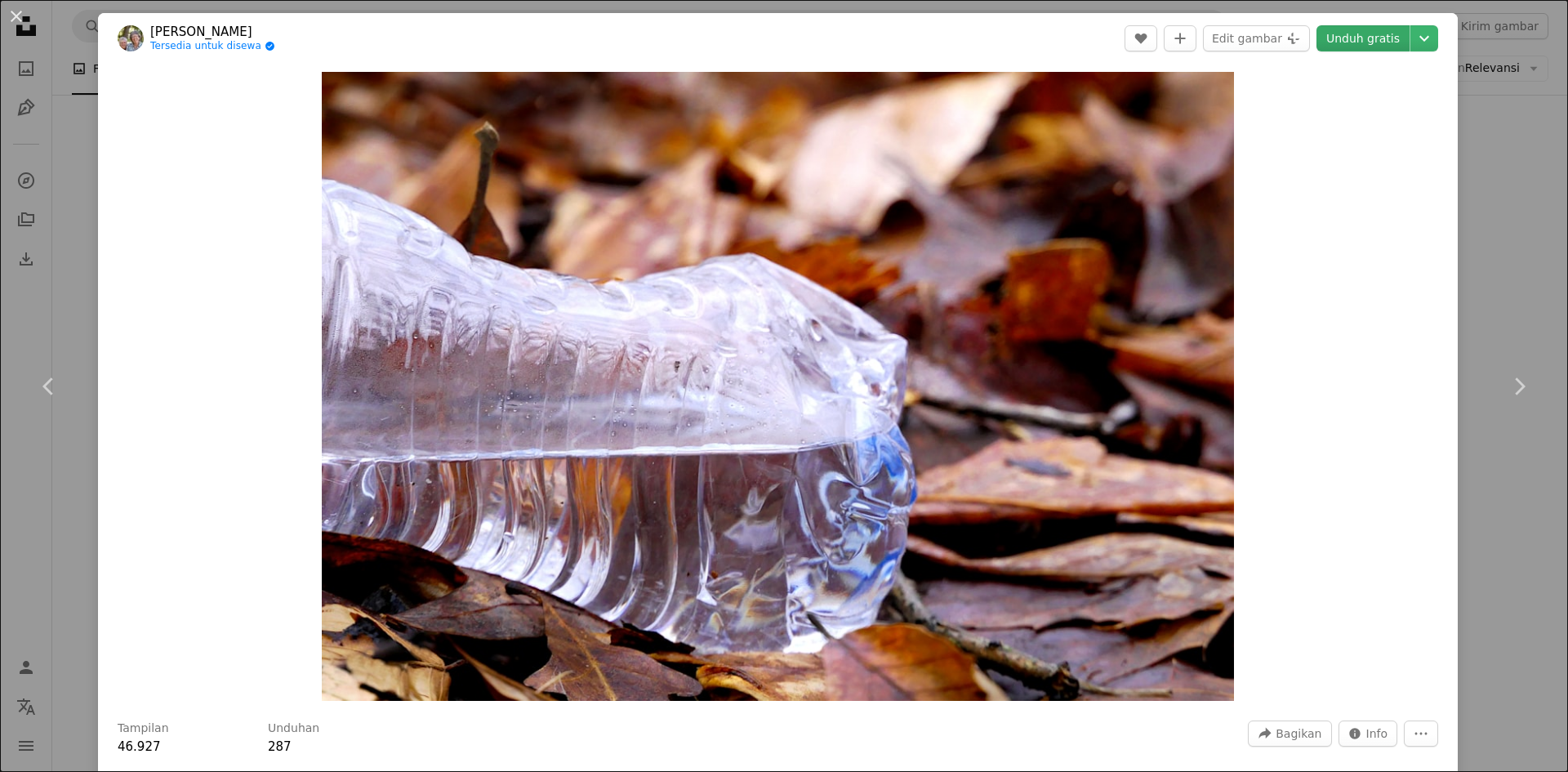
click at [1343, 43] on link "Unduh gratis" at bounding box center [1363, 38] width 93 height 26
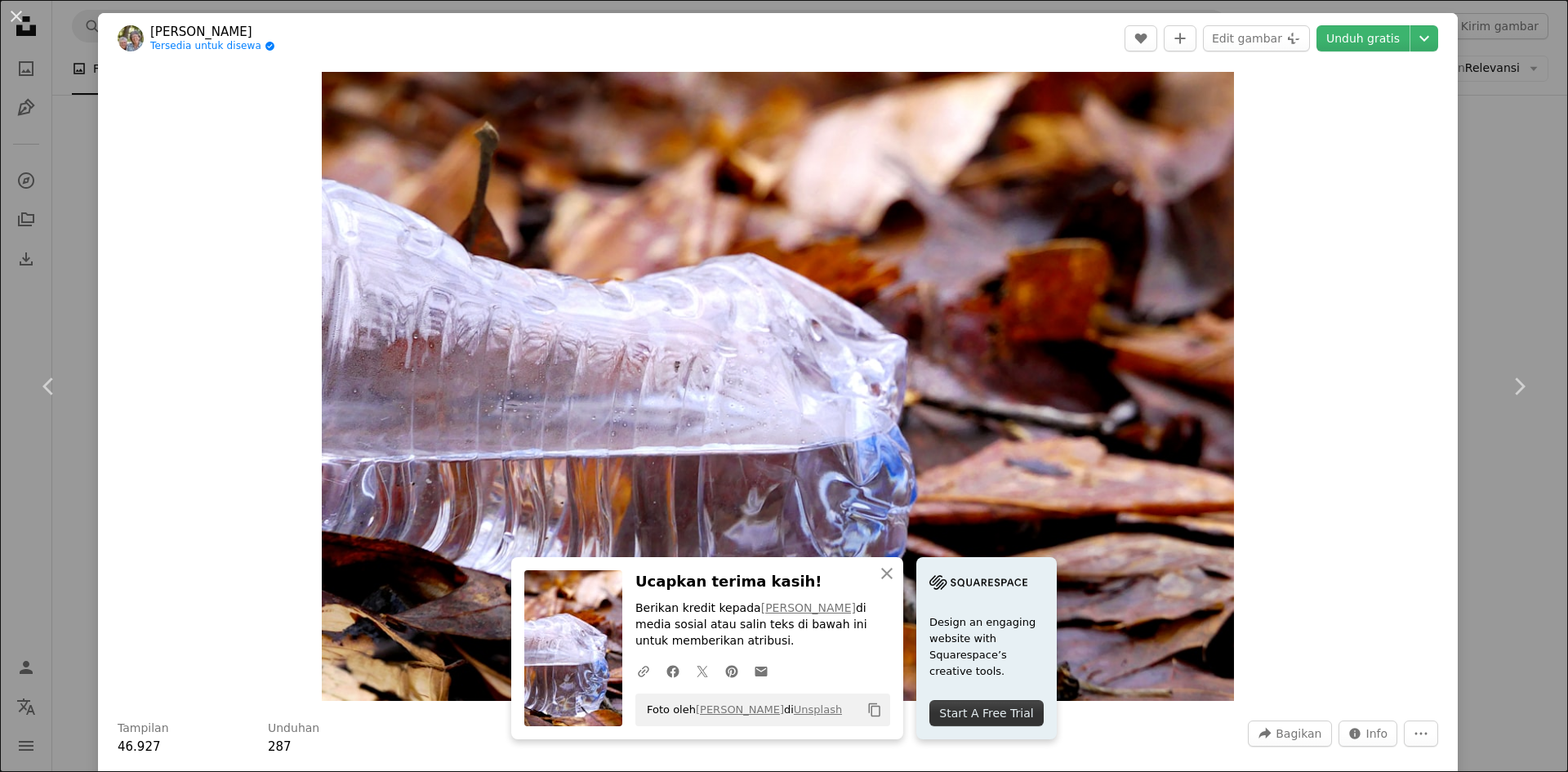
click at [18, 17] on button "An X shape" at bounding box center [16, 16] width 19 height 19
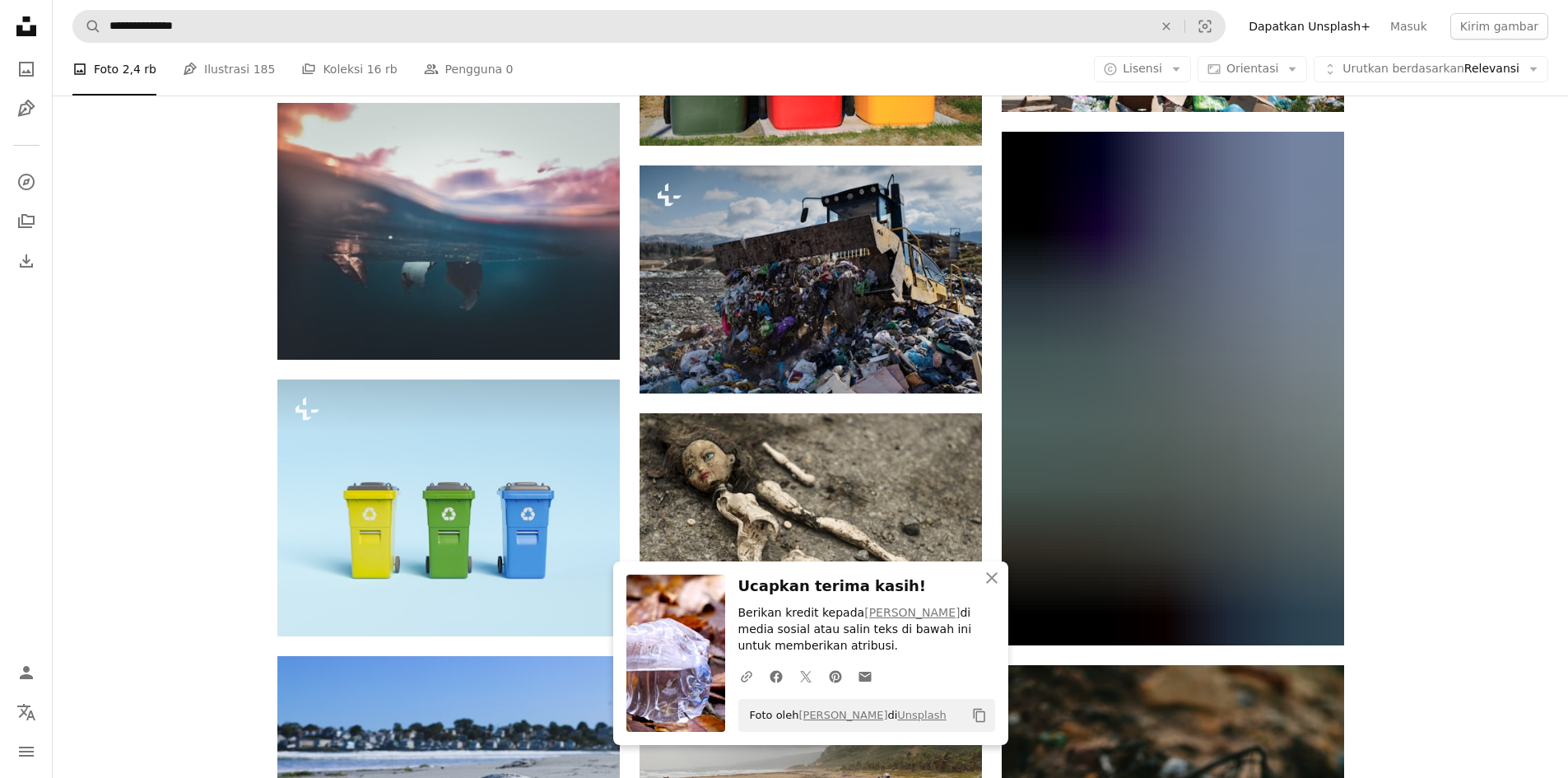
scroll to position [8589, 0]
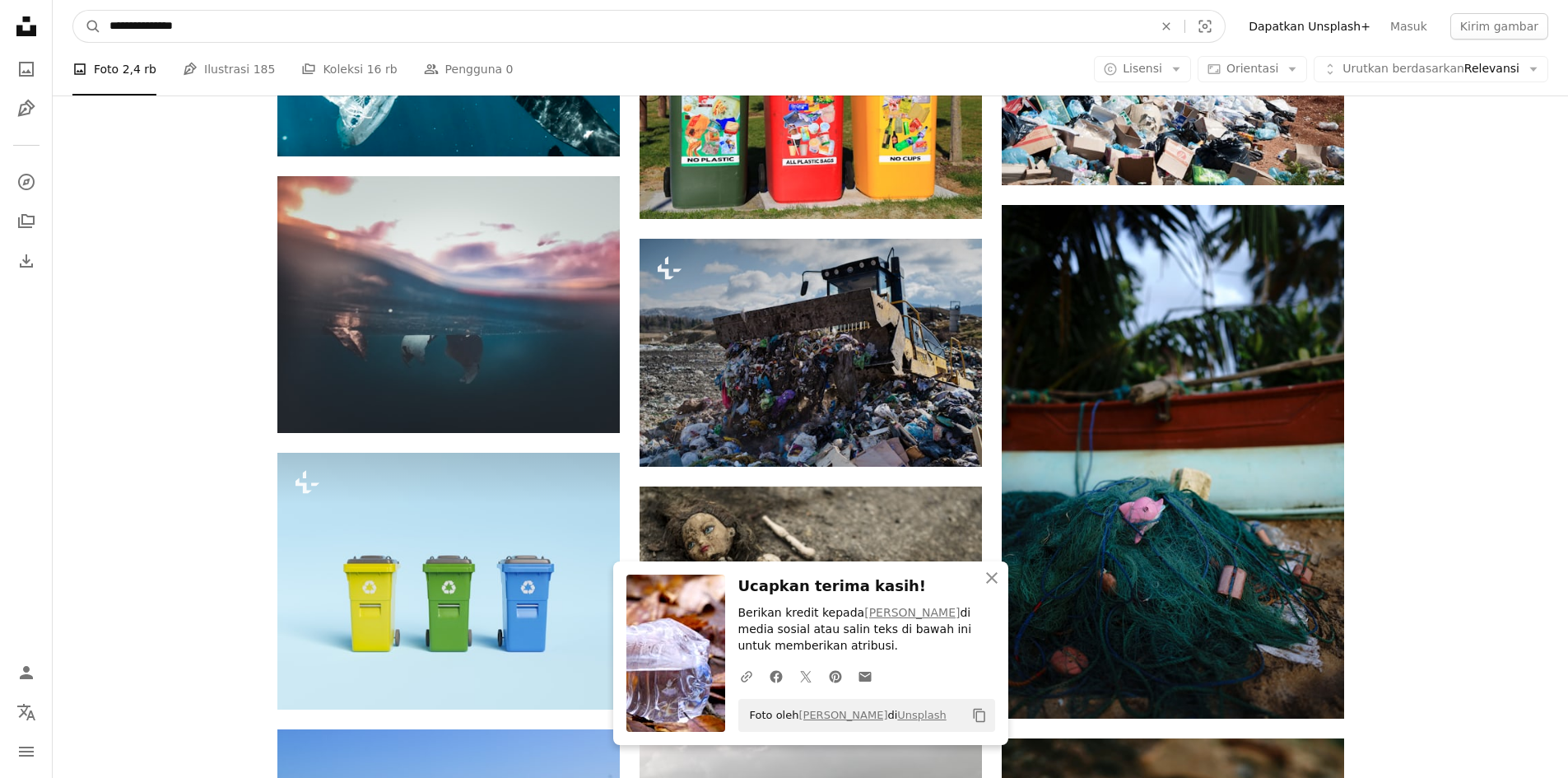
click at [311, 20] on input "**********" at bounding box center [625, 26] width 1047 height 32
type input "*"
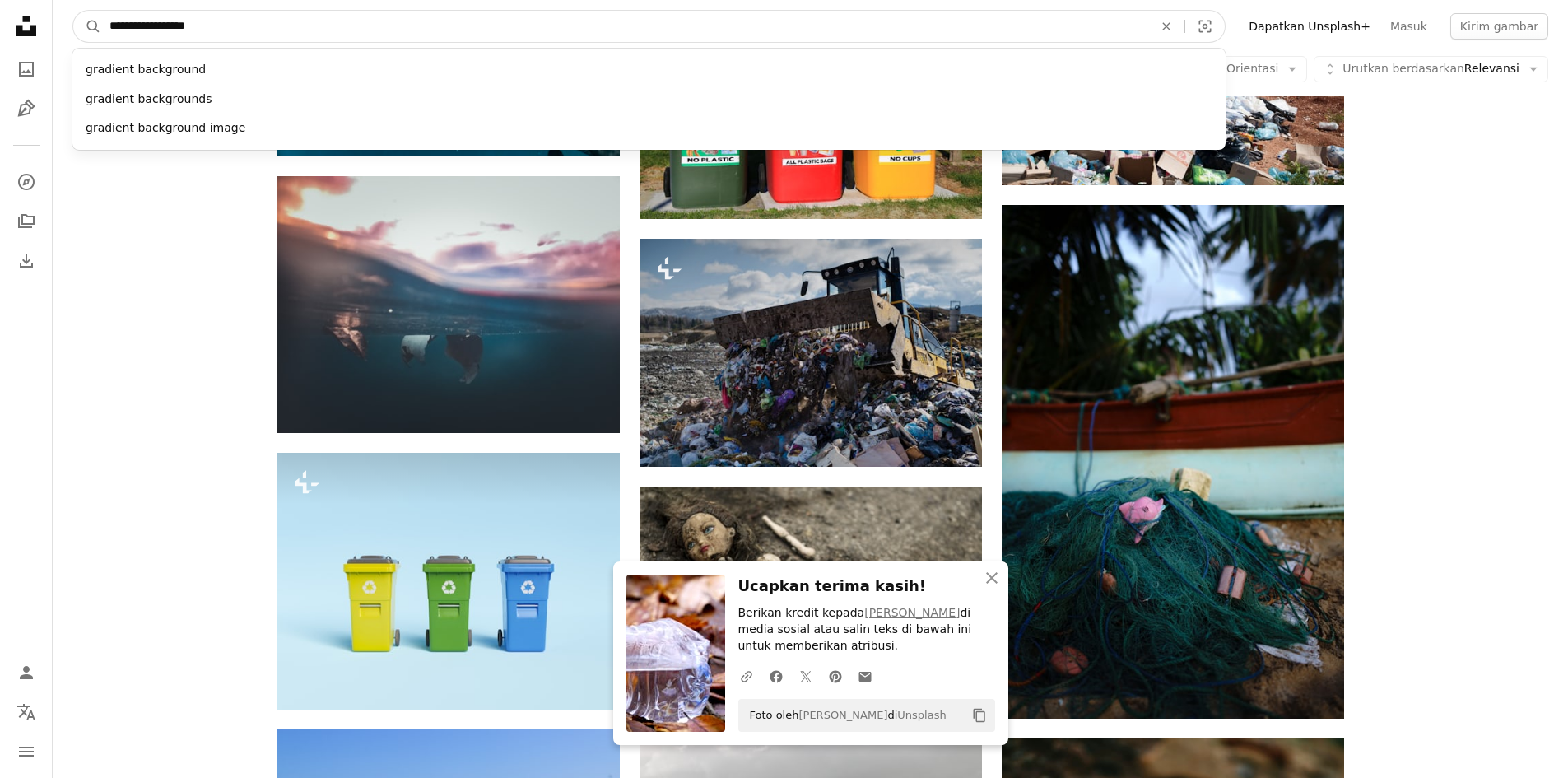
type input "**********"
click button "A magnifying glass" at bounding box center [87, 26] width 28 height 32
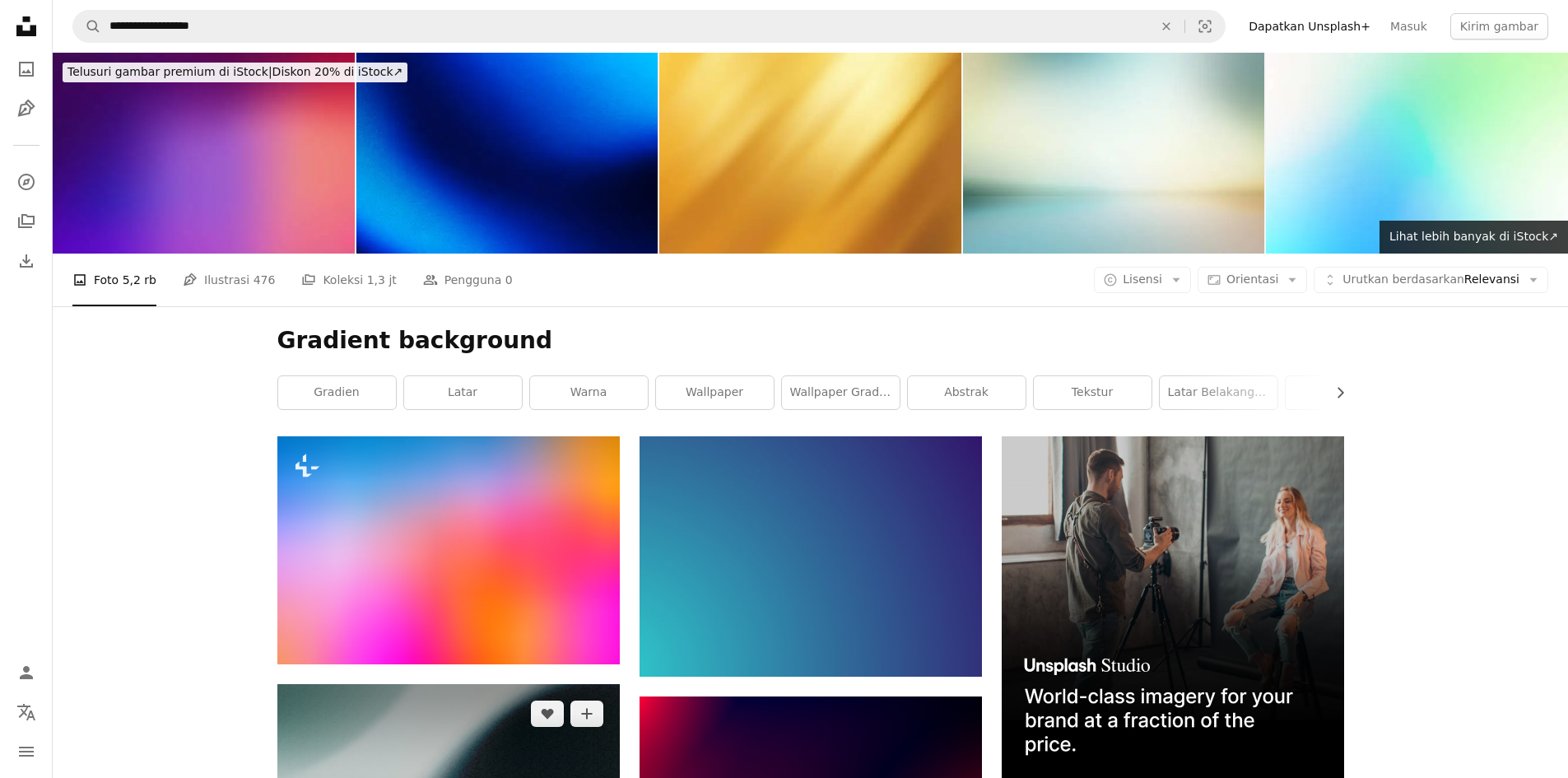
click at [488, 684] on img at bounding box center [448, 780] width 342 height 193
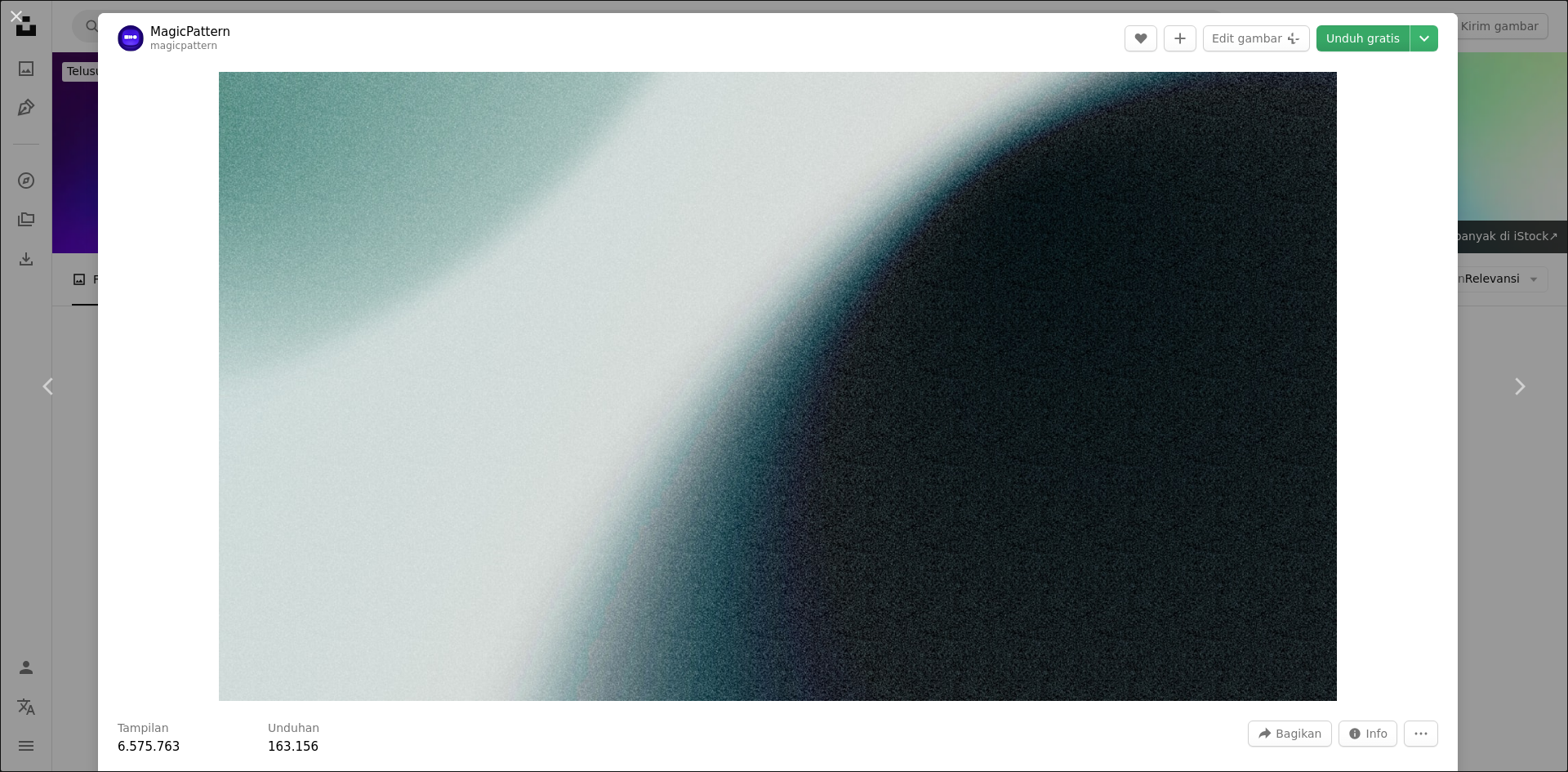
click at [1357, 40] on link "Unduh gratis" at bounding box center [1363, 38] width 93 height 26
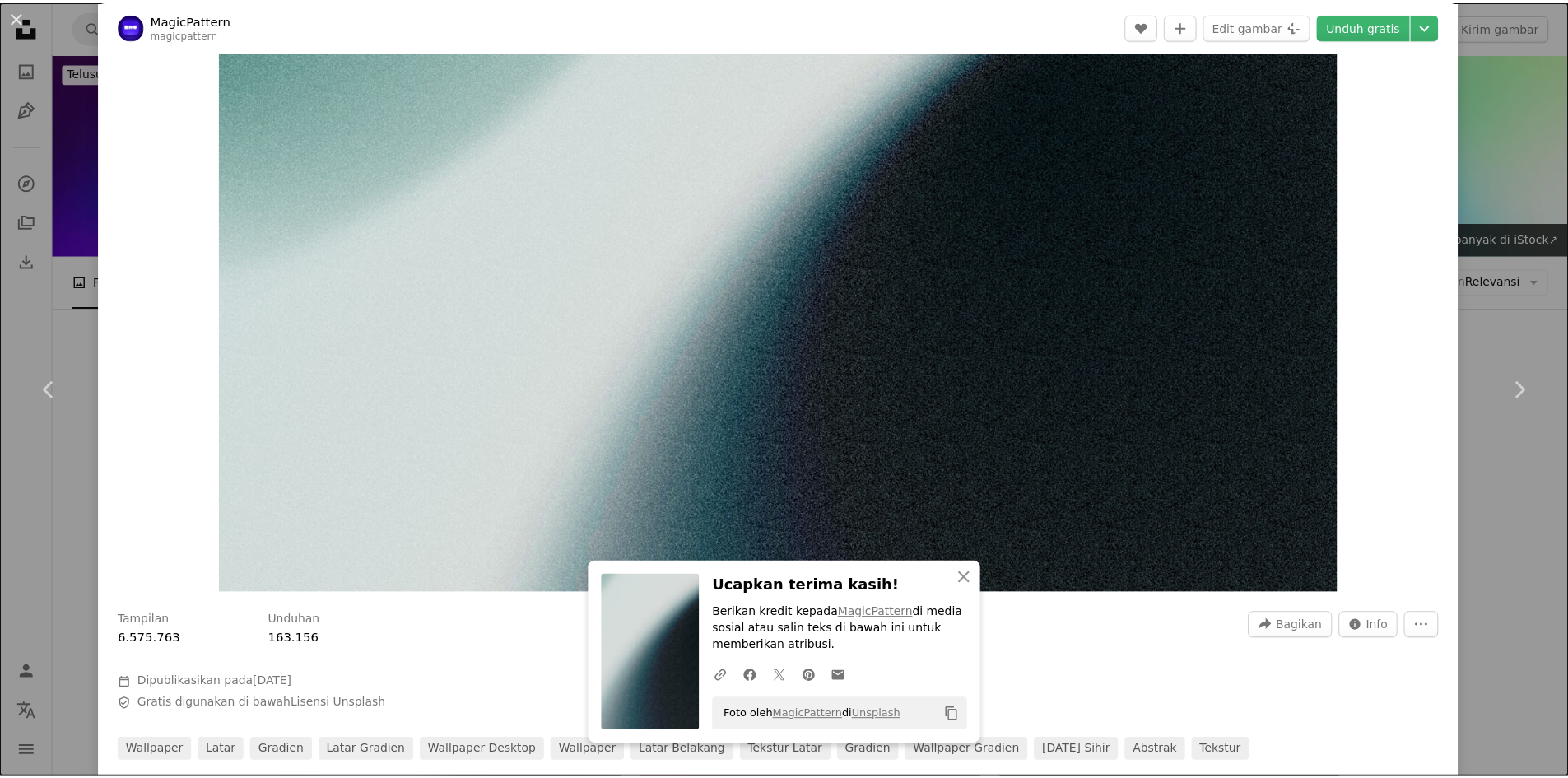
scroll to position [208, 0]
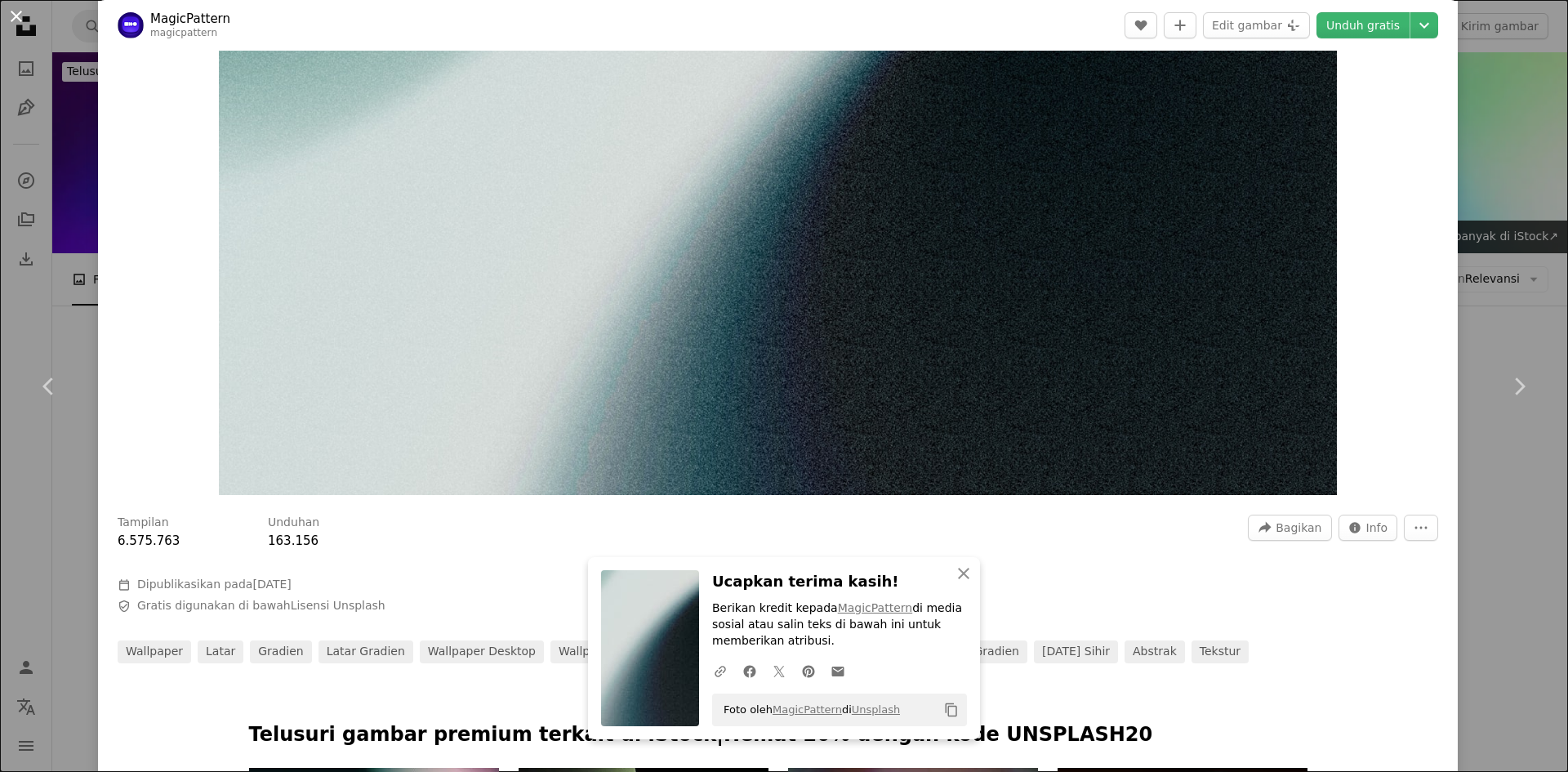
click at [12, 14] on button "An X shape" at bounding box center [16, 16] width 19 height 19
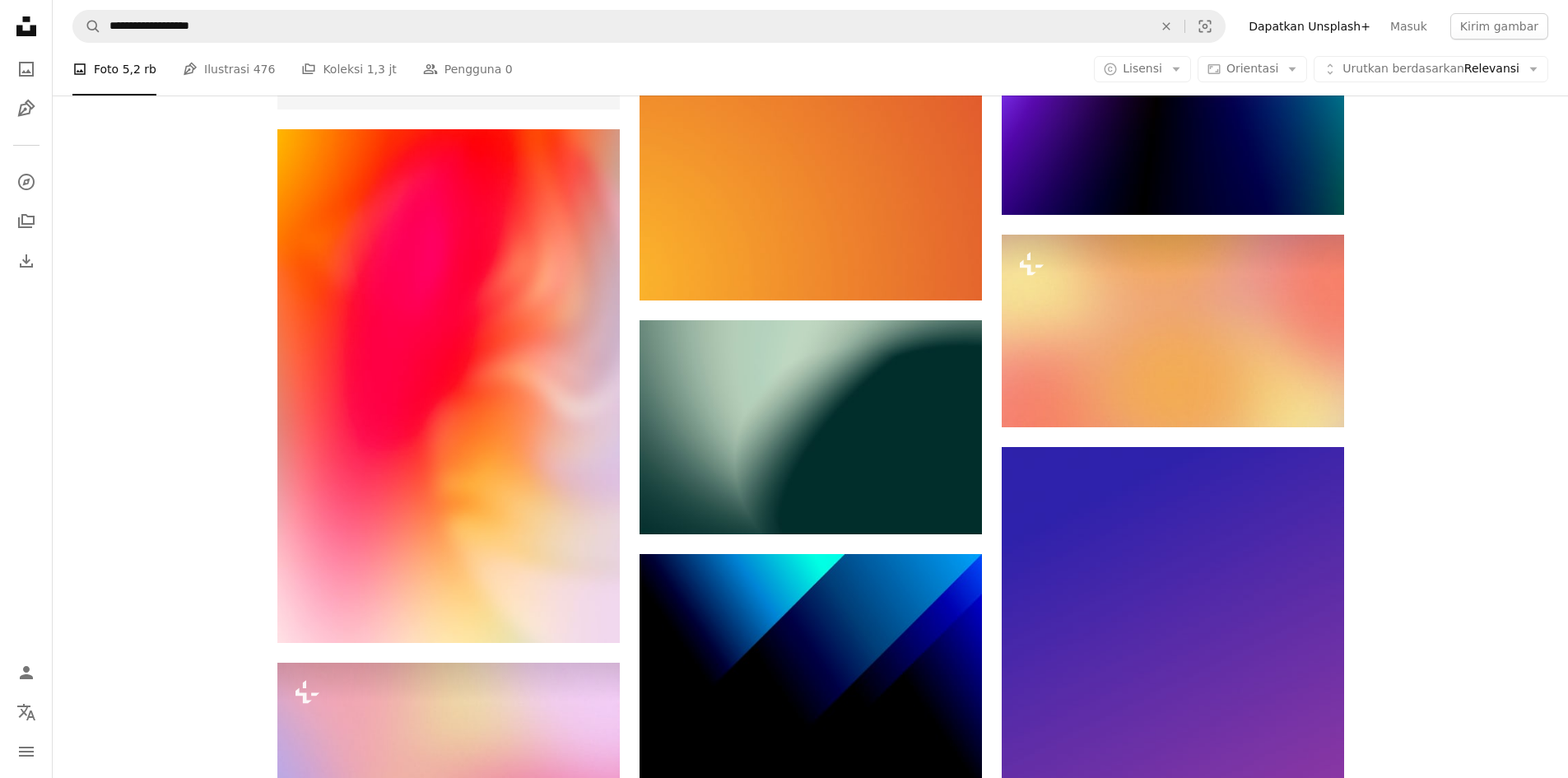
scroll to position [3210, 0]
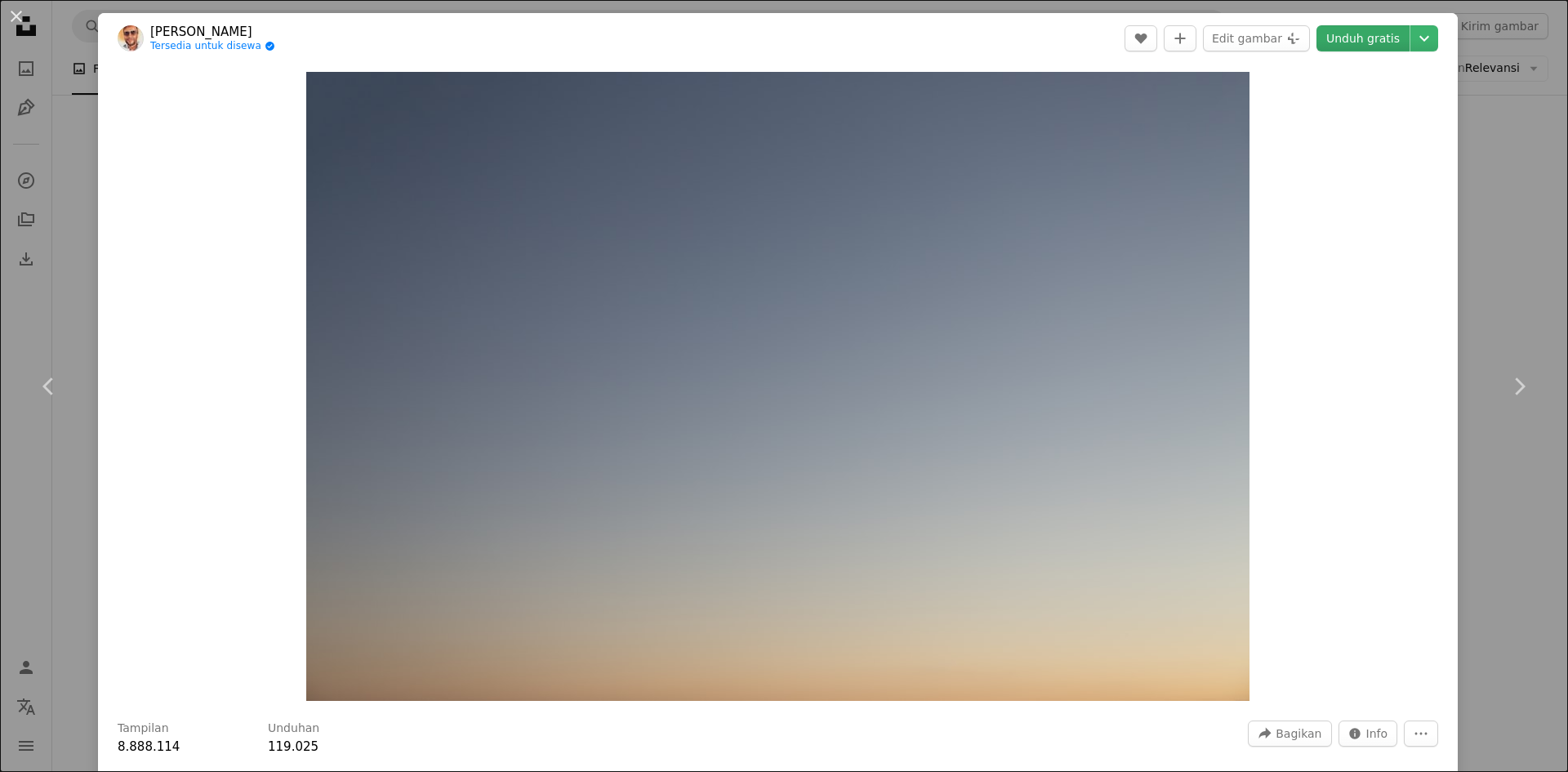
click at [1349, 45] on link "Unduh gratis" at bounding box center [1363, 38] width 93 height 26
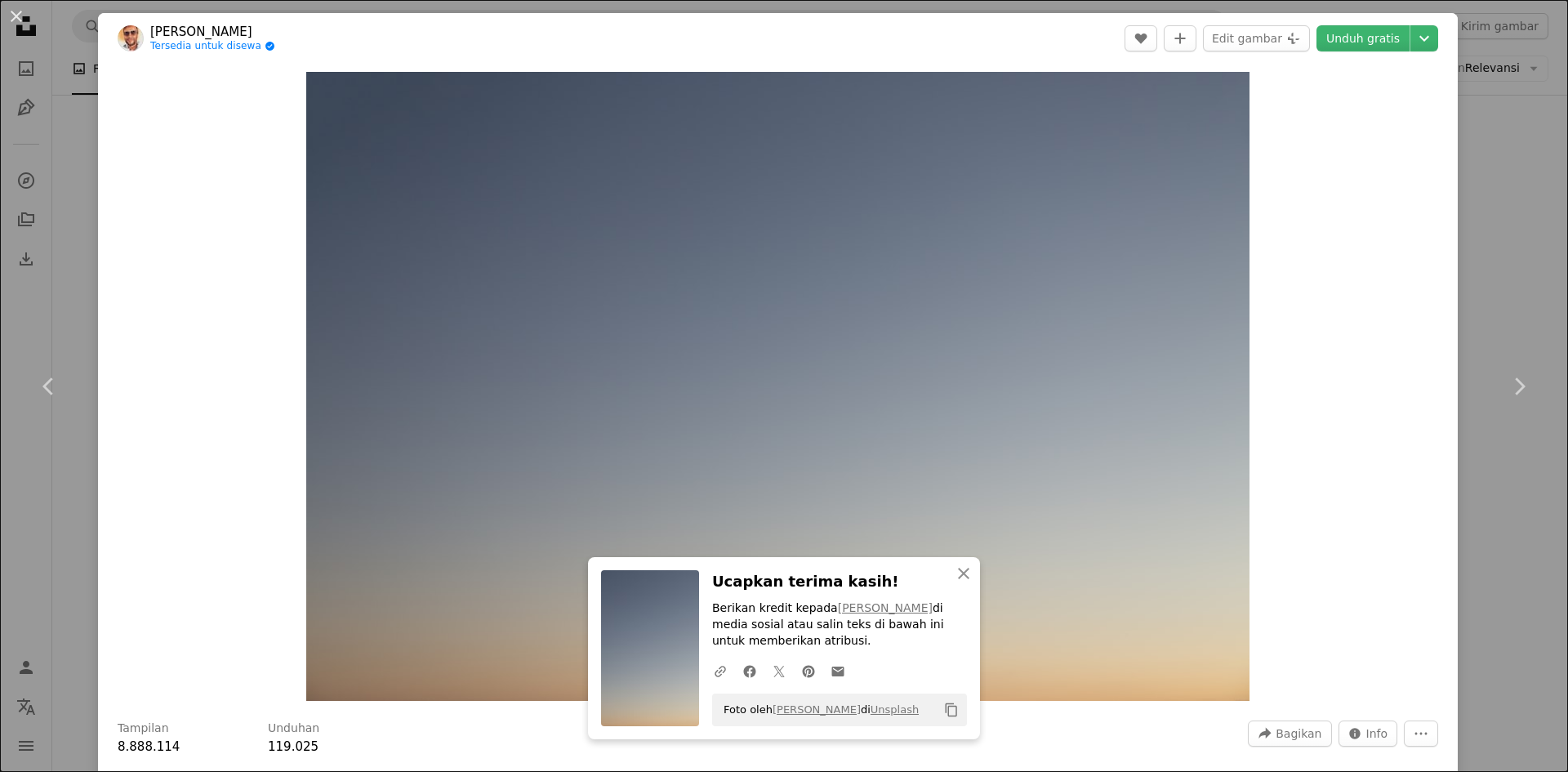
click at [1429, 461] on div "Zoom in" at bounding box center [777, 386] width 1359 height 645
click at [13, 19] on button "An X shape" at bounding box center [16, 16] width 19 height 19
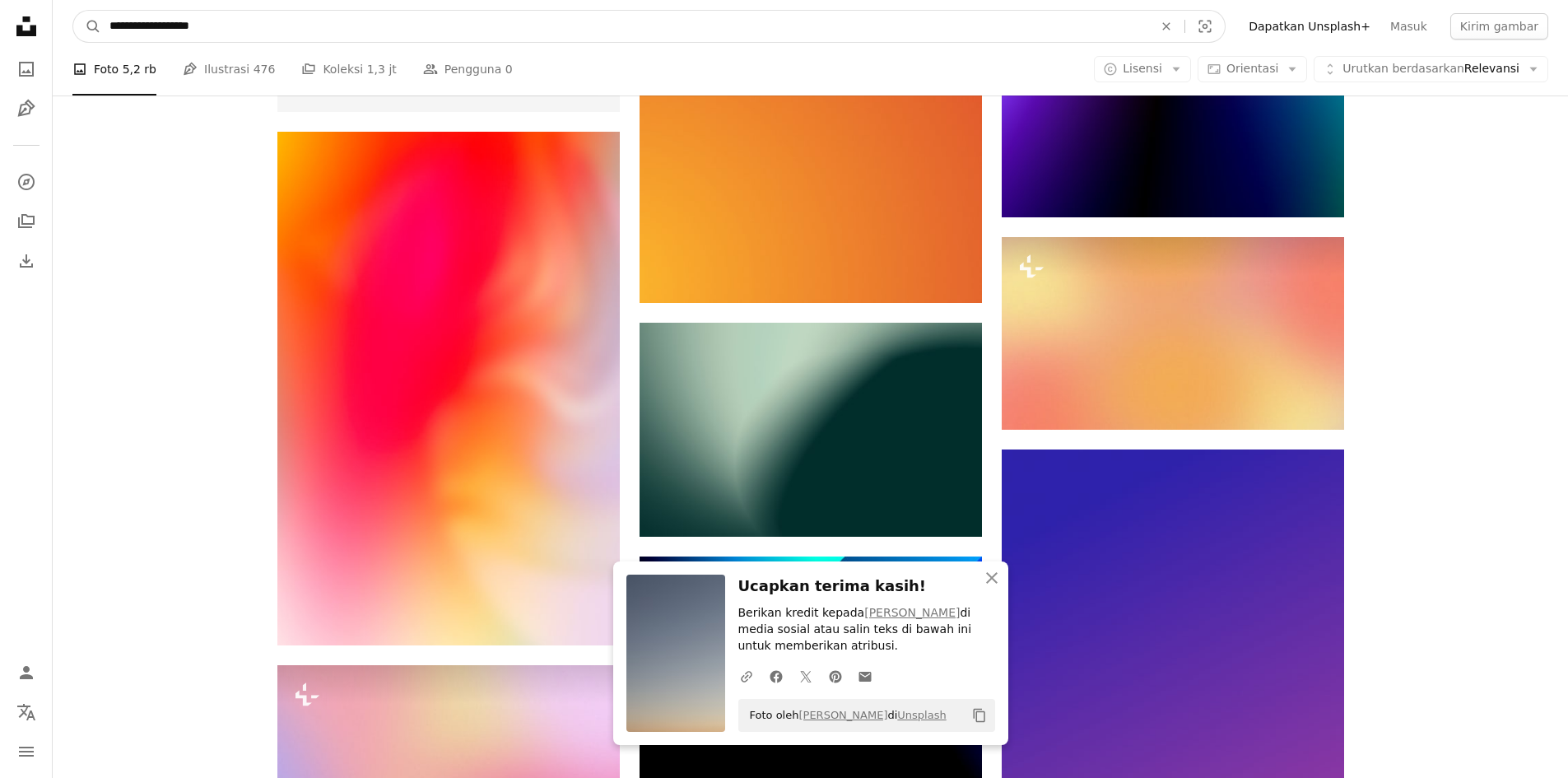
click at [425, 26] on input "**********" at bounding box center [625, 26] width 1047 height 32
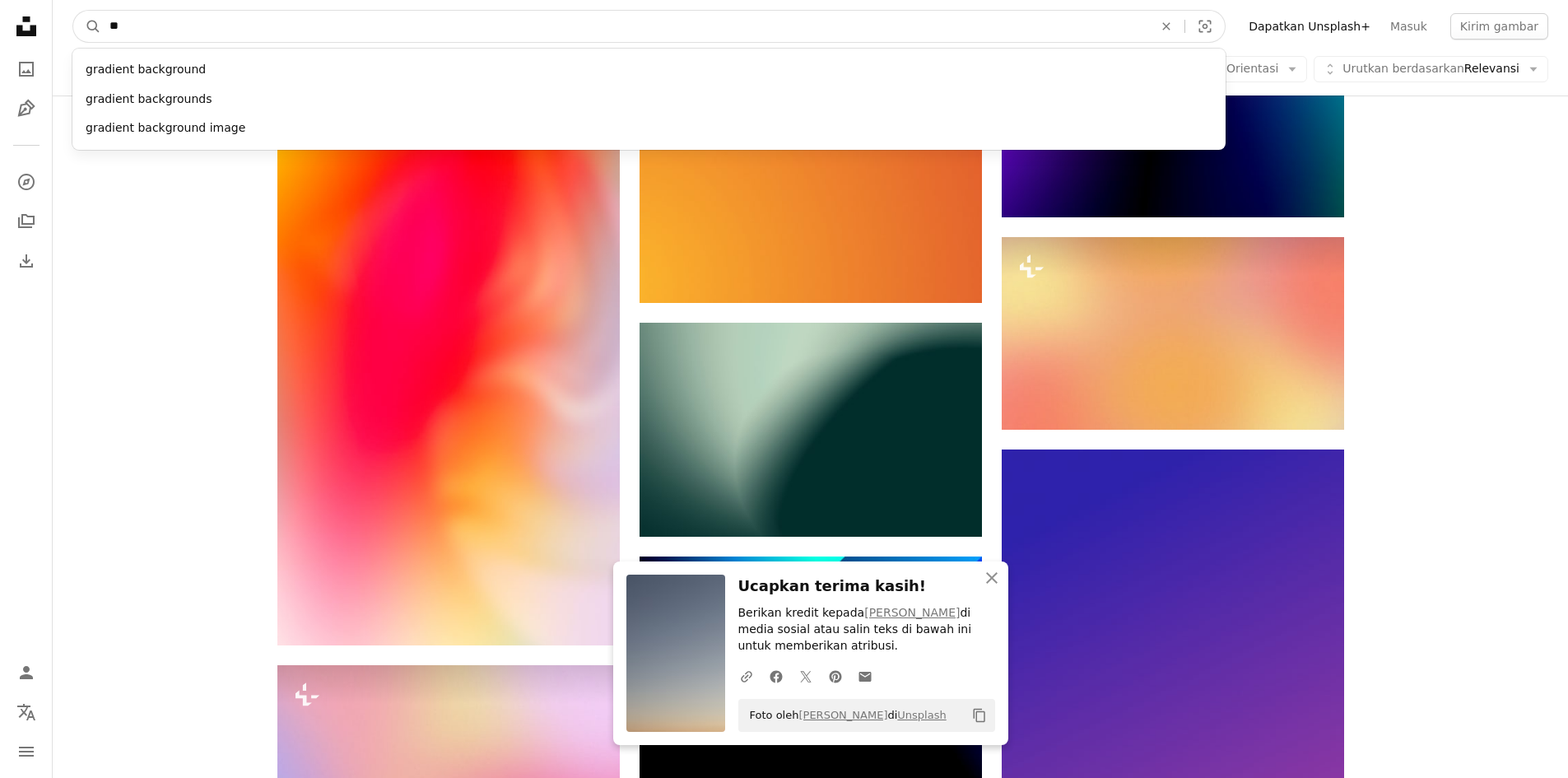
type input "*"
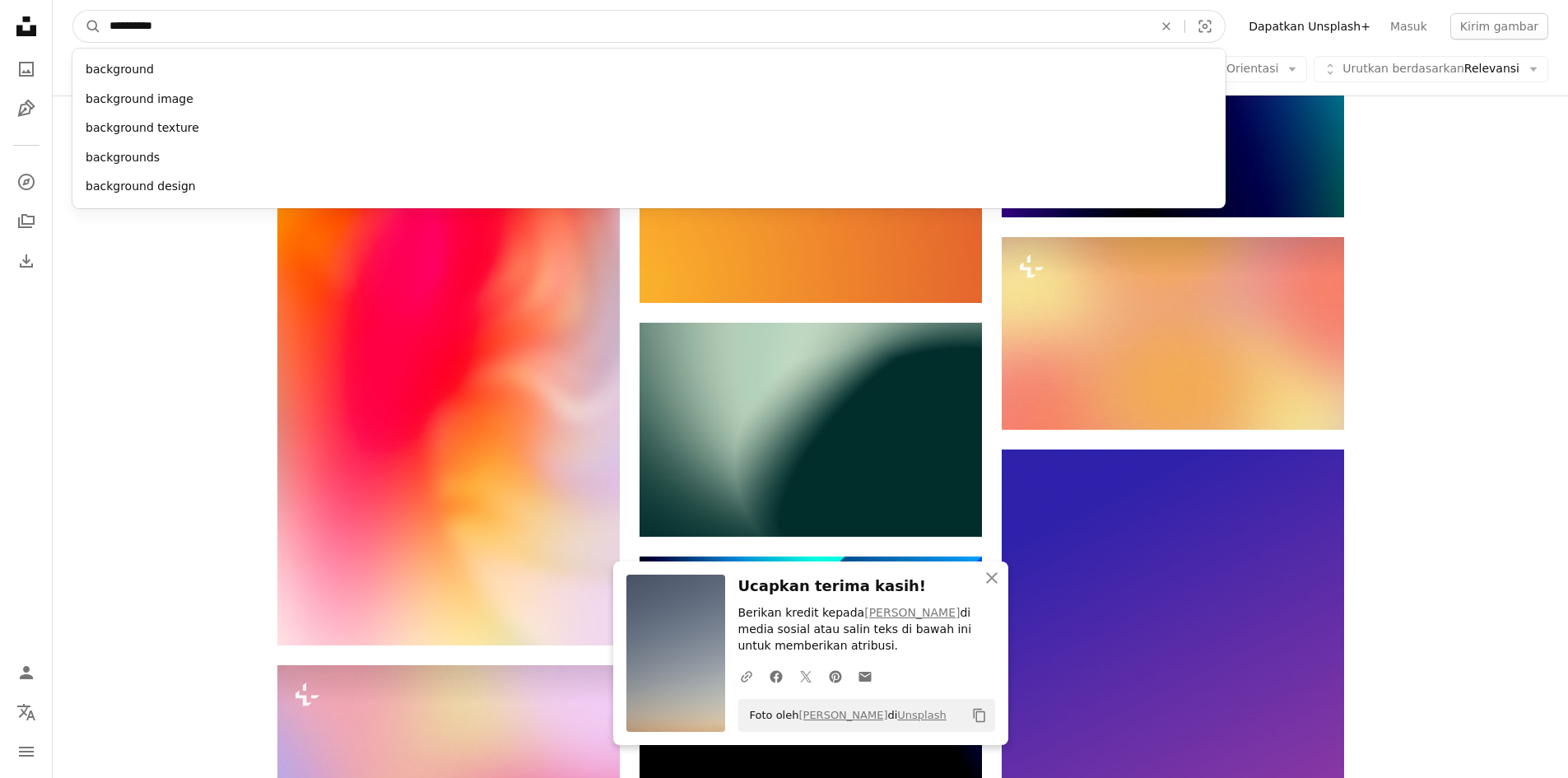
type input "**********"
click at [73, 11] on button "A magnifying glass" at bounding box center [87, 26] width 28 height 32
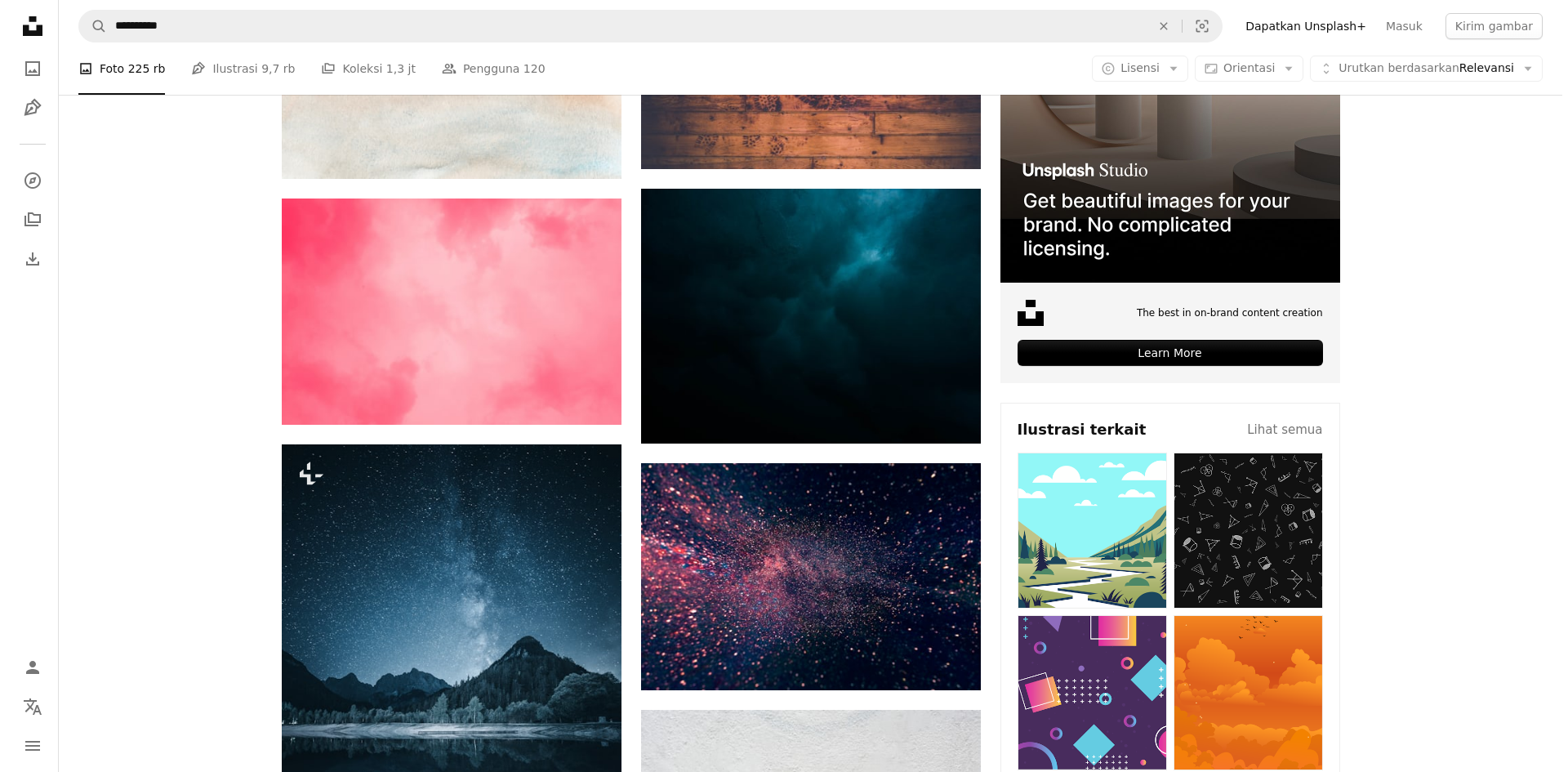
scroll to position [735, 0]
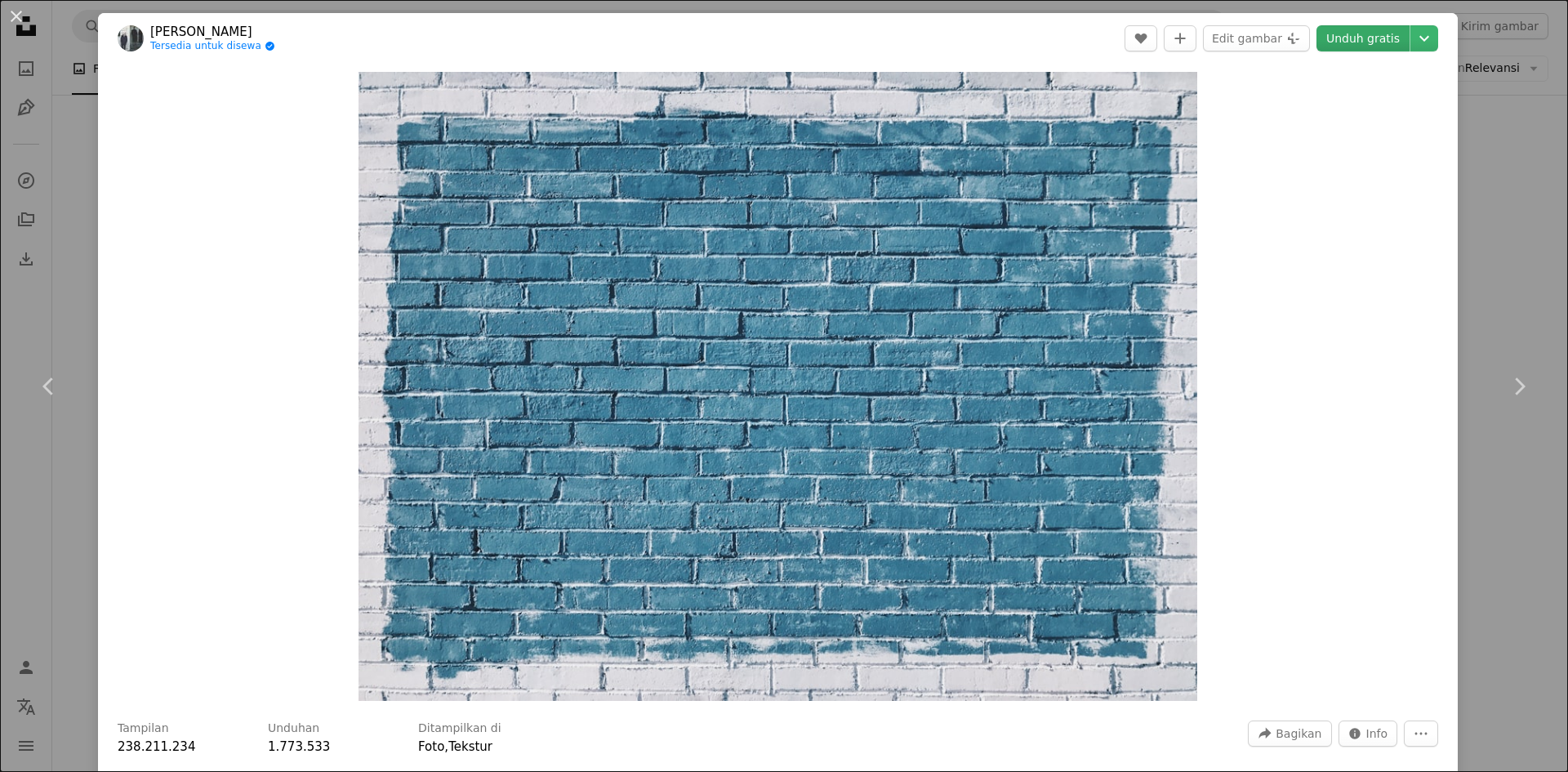
click at [1351, 45] on link "Unduh gratis" at bounding box center [1363, 38] width 93 height 26
